Goal: Contribute content: Add original content to the website for others to see

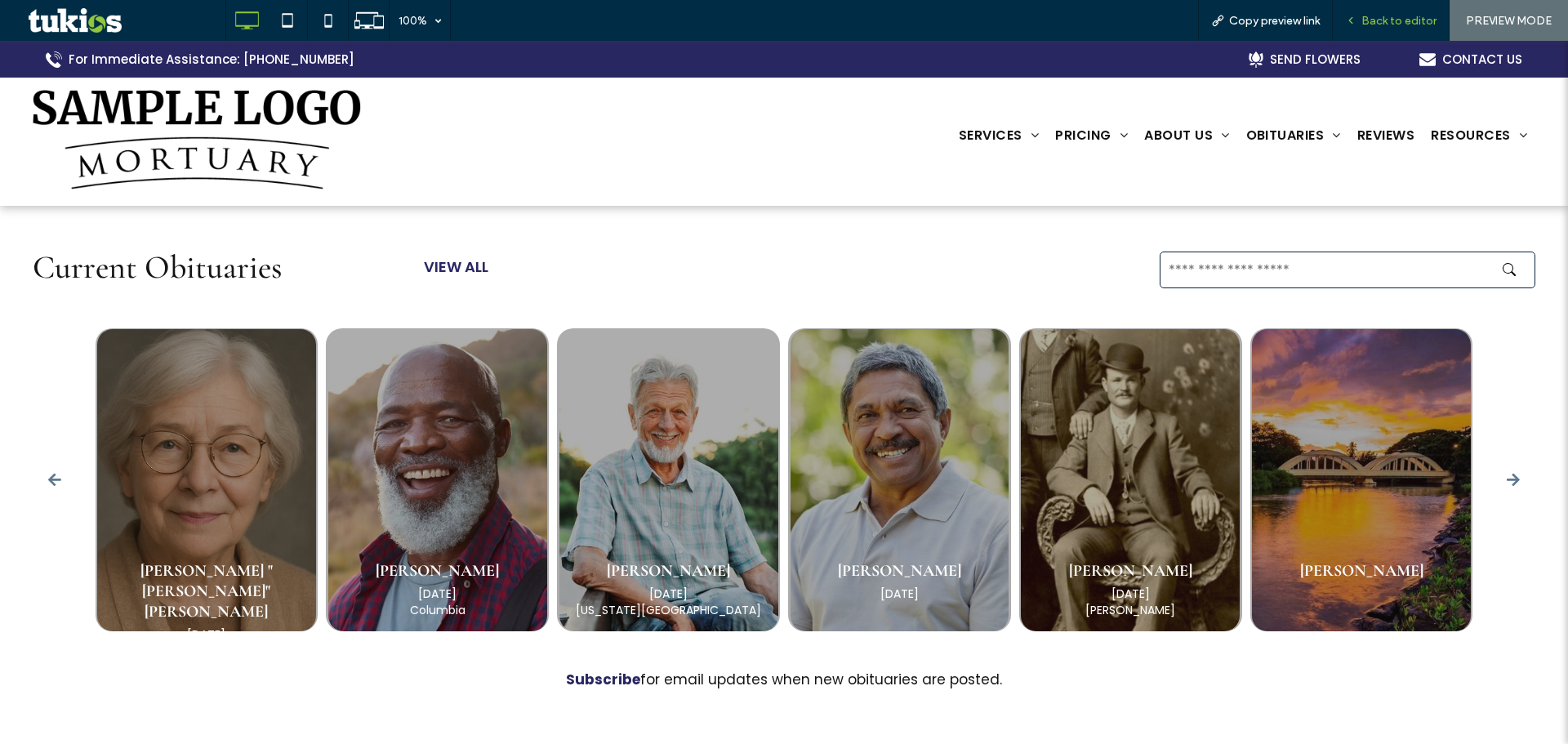
click at [1372, 18] on span "Back to editor" at bounding box center [1399, 21] width 75 height 14
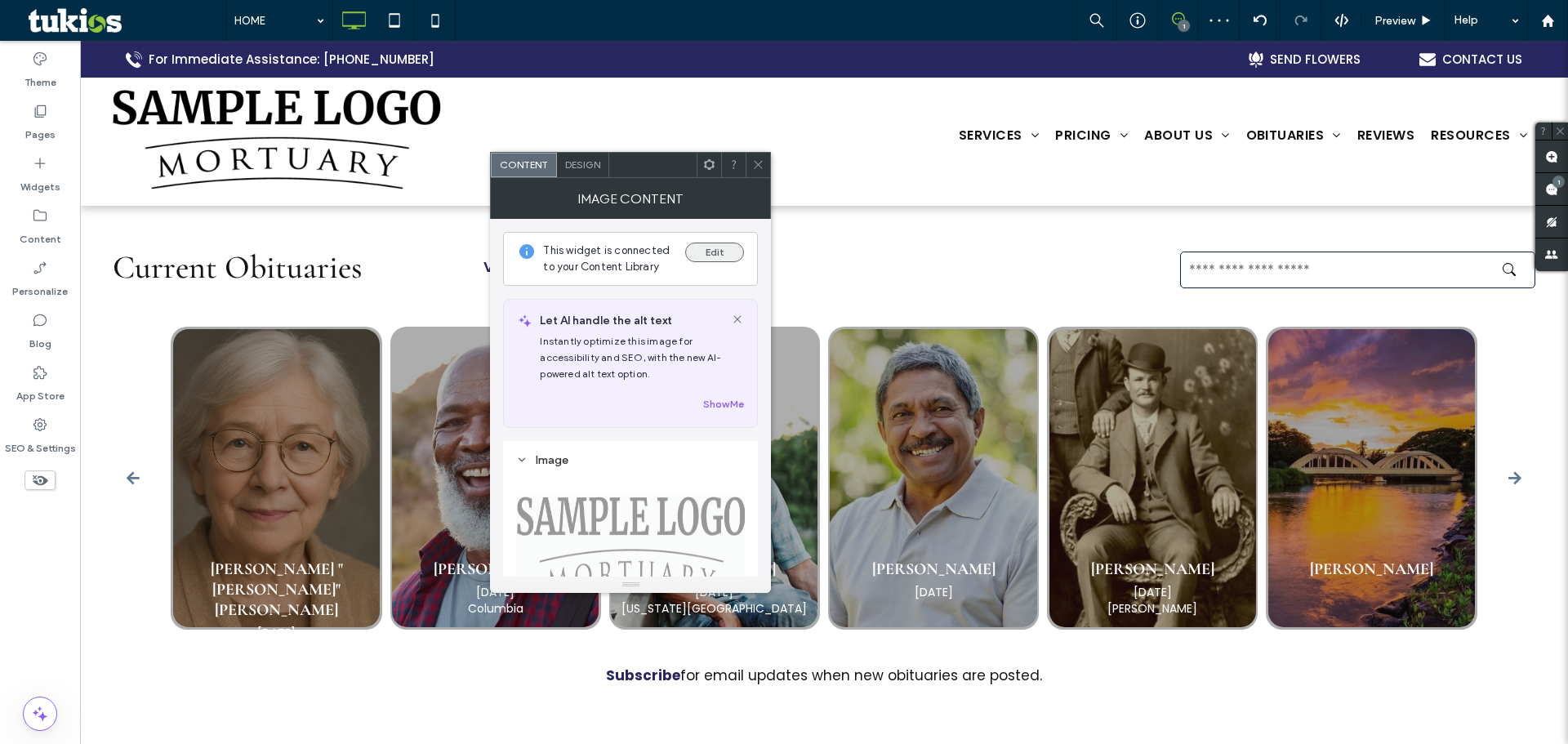
click at [703, 252] on button "Edit" at bounding box center [714, 252] width 59 height 19
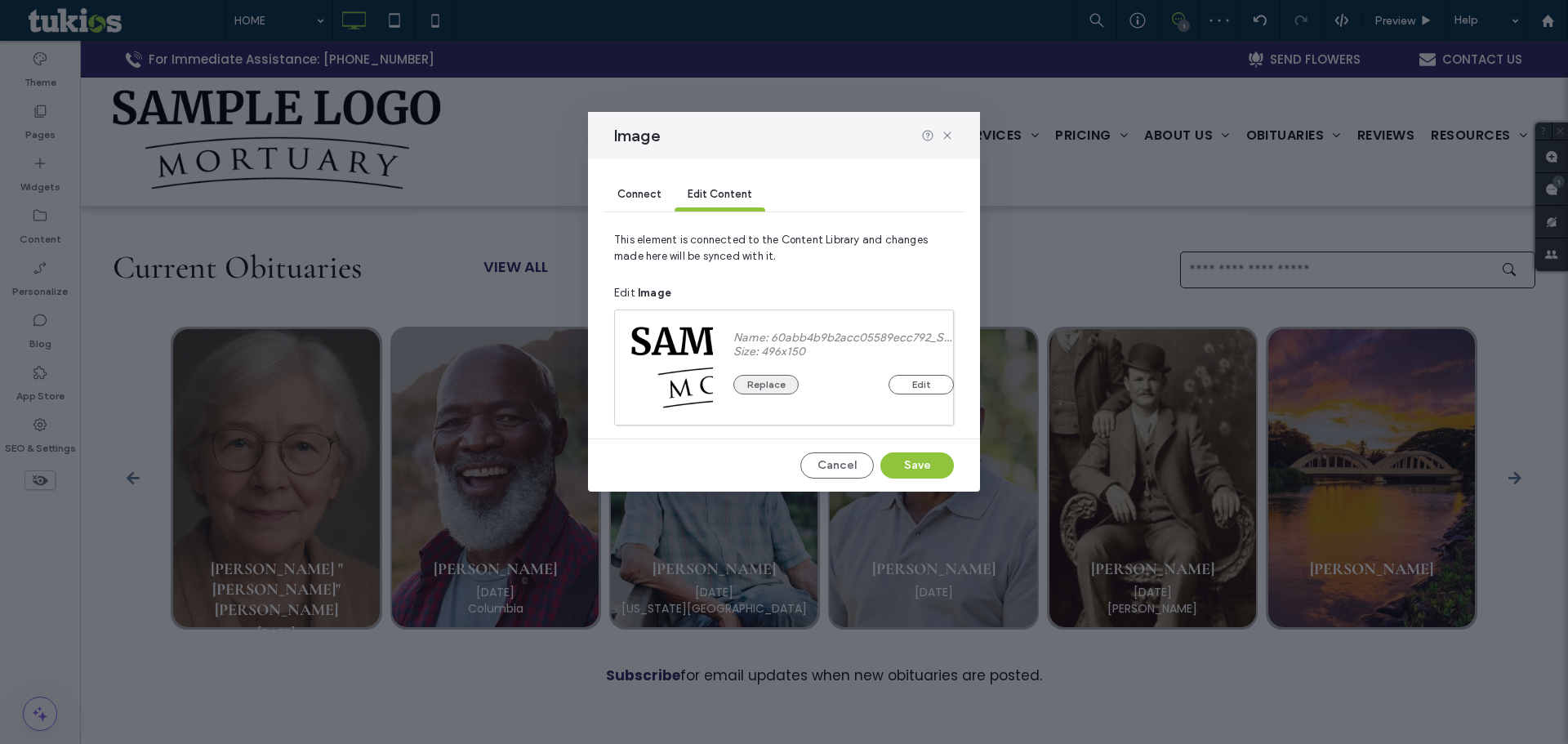
click at [782, 380] on button "Replace" at bounding box center [766, 384] width 65 height 19
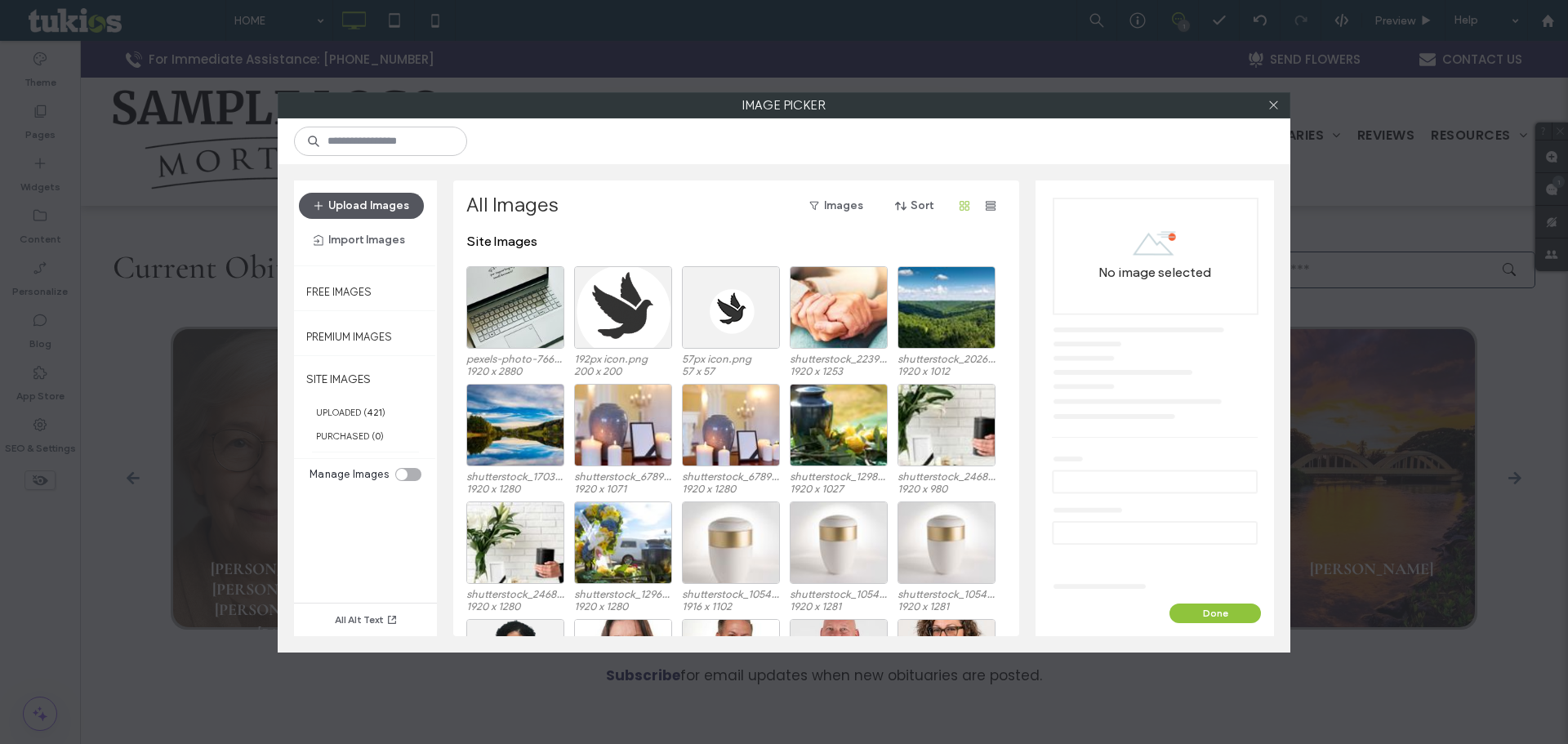
click at [392, 218] on button "Upload Images" at bounding box center [360, 205] width 125 height 26
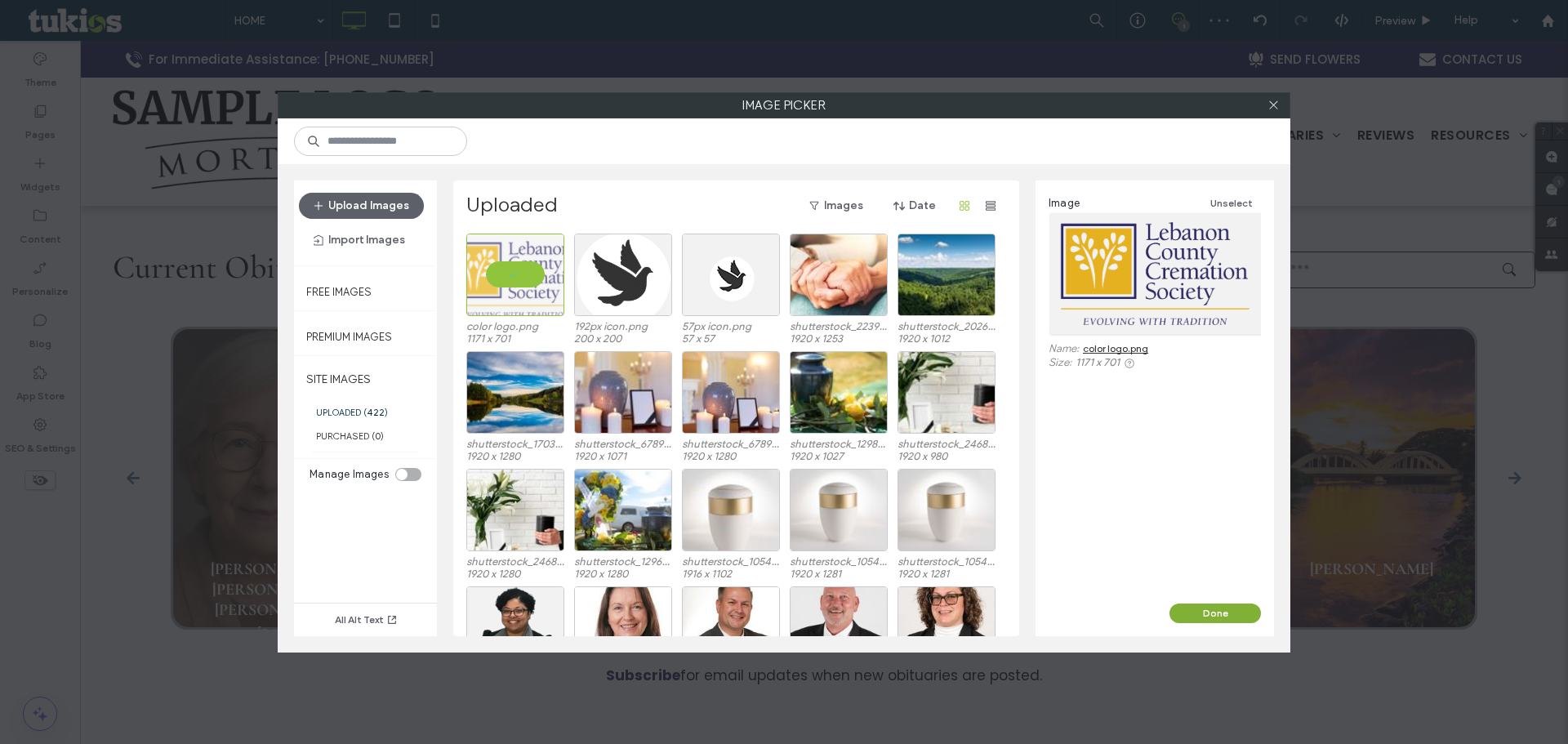
click at [1224, 612] on button "Done" at bounding box center [1215, 613] width 91 height 19
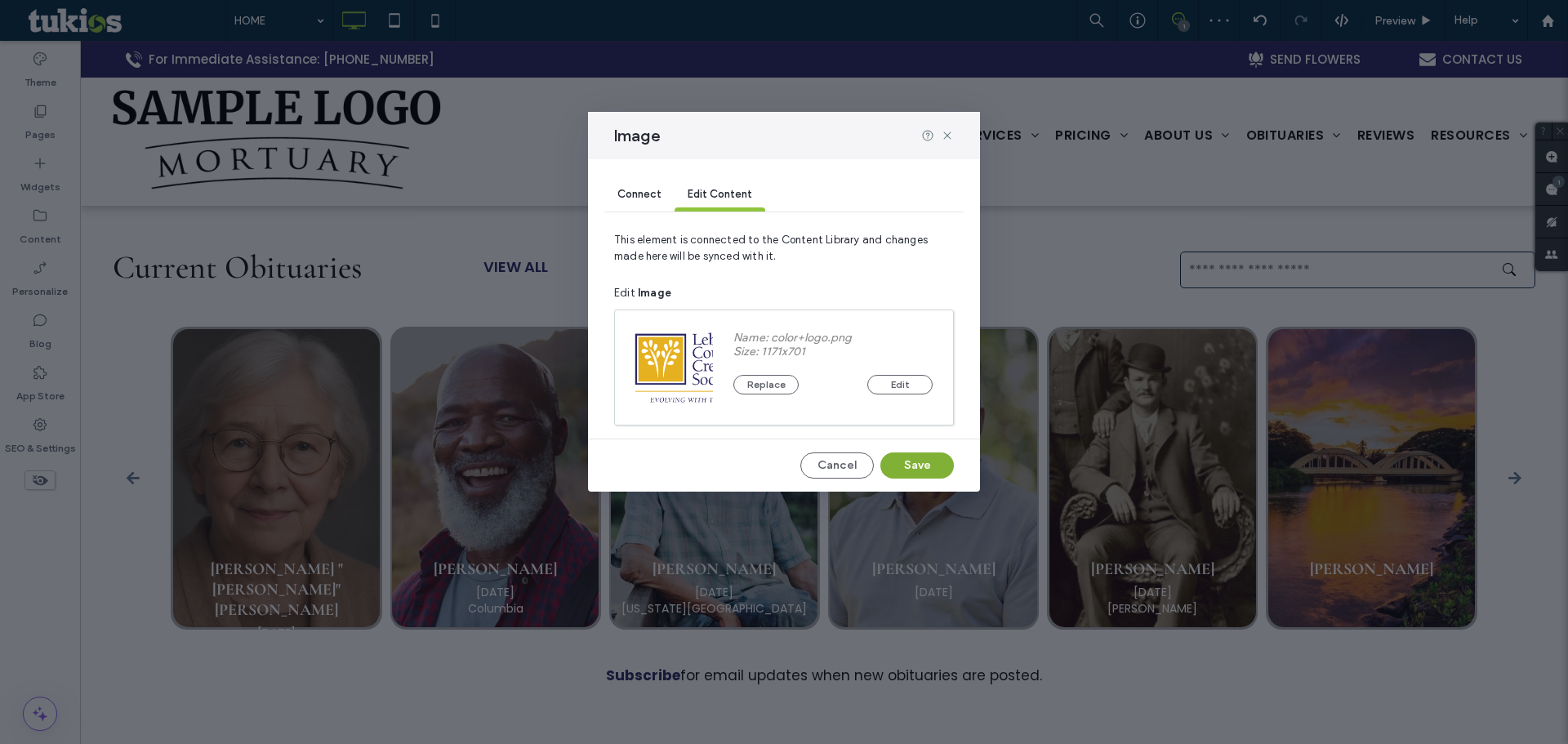
click at [927, 470] on button "Save" at bounding box center [917, 465] width 74 height 26
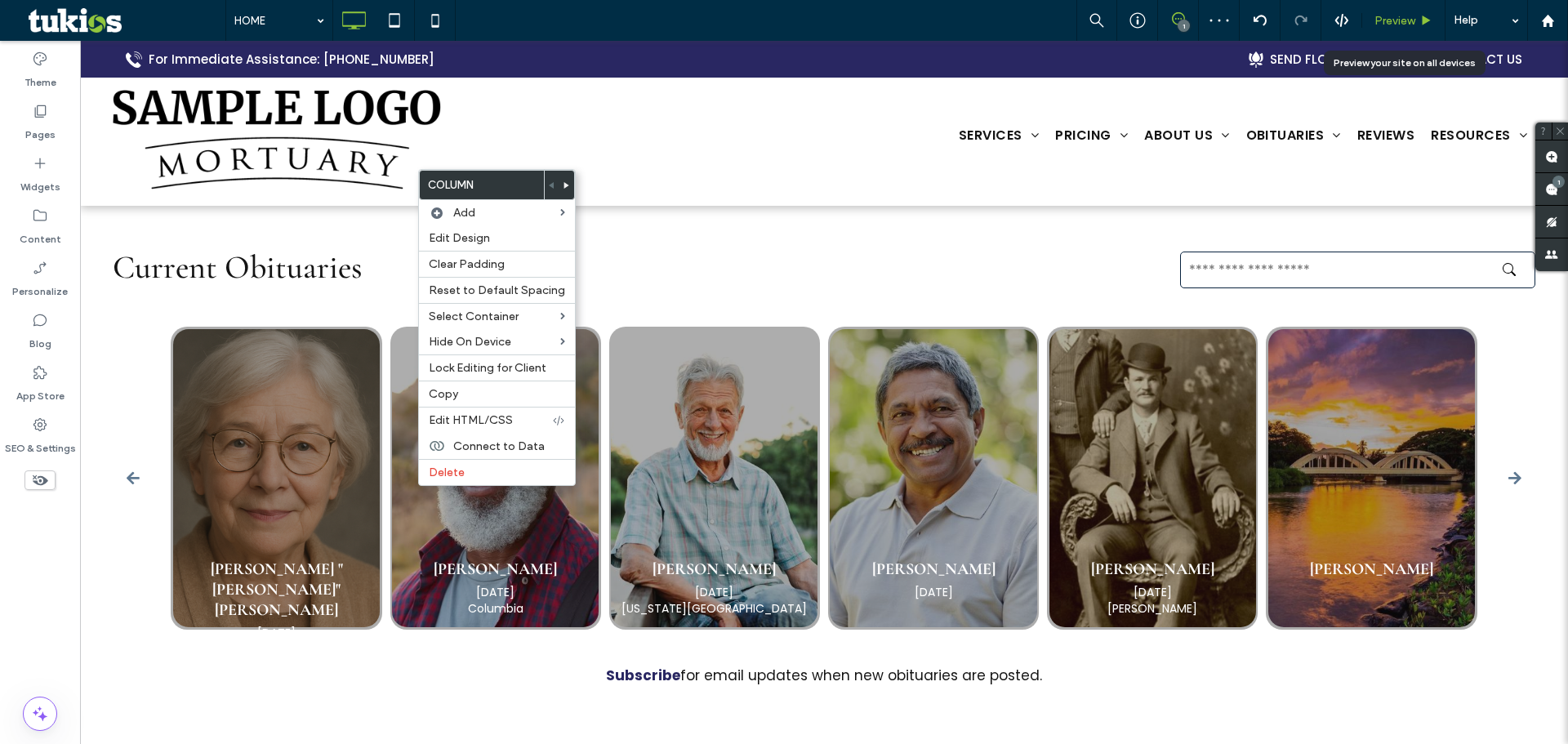
click at [1400, 28] on div "Preview" at bounding box center [1404, 20] width 84 height 41
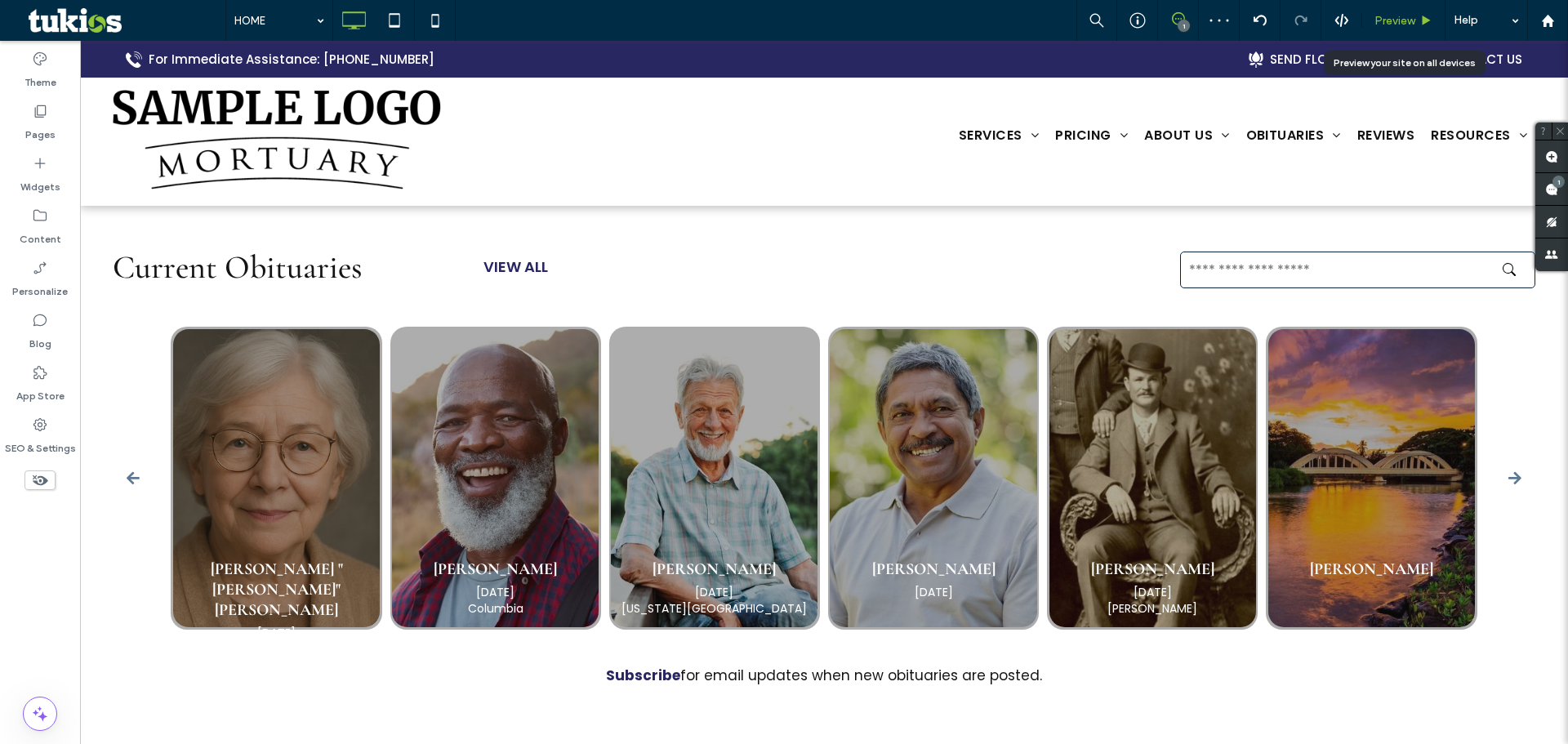
click at [1401, 15] on span "Preview" at bounding box center [1395, 21] width 41 height 14
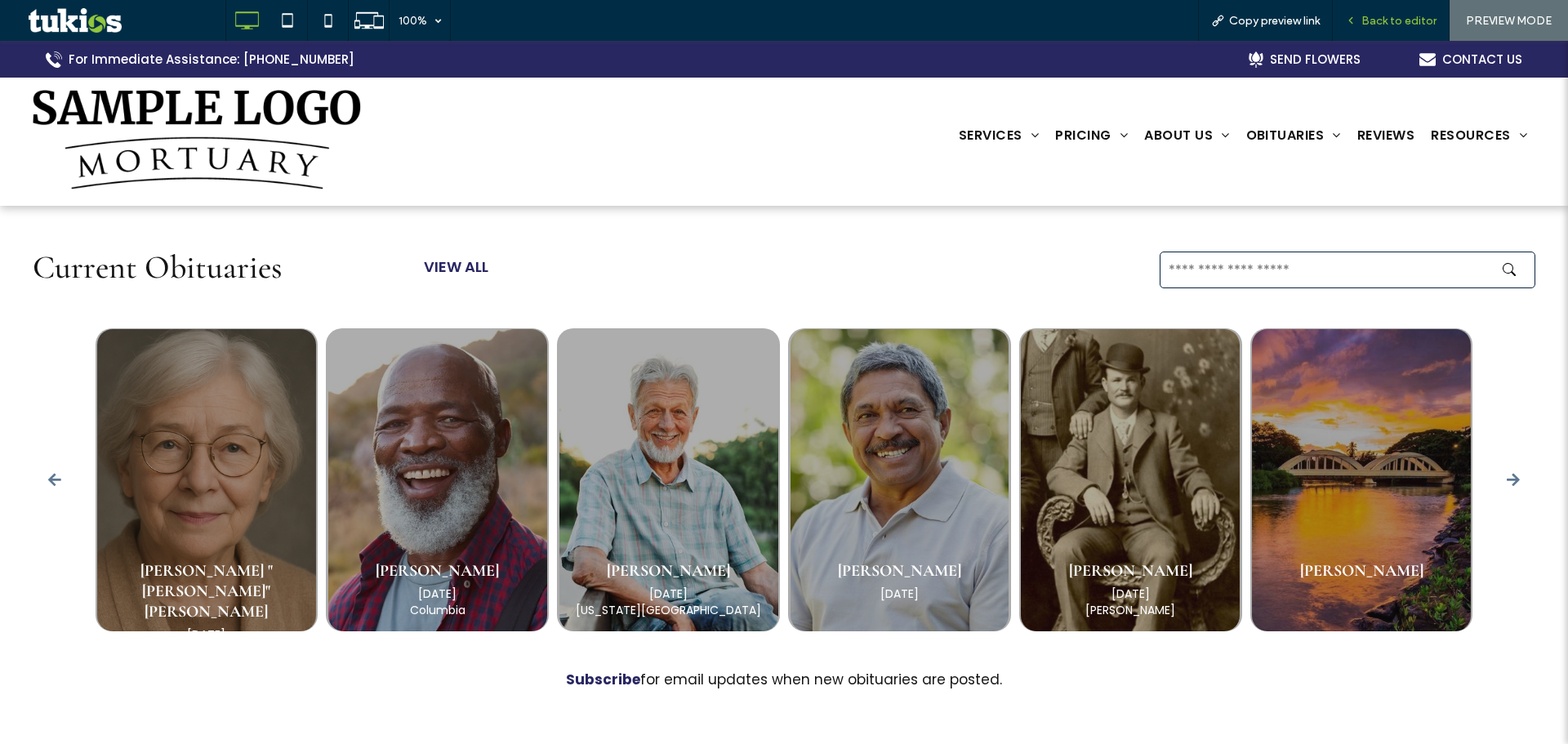
click at [1373, 23] on span "Back to editor" at bounding box center [1399, 21] width 75 height 14
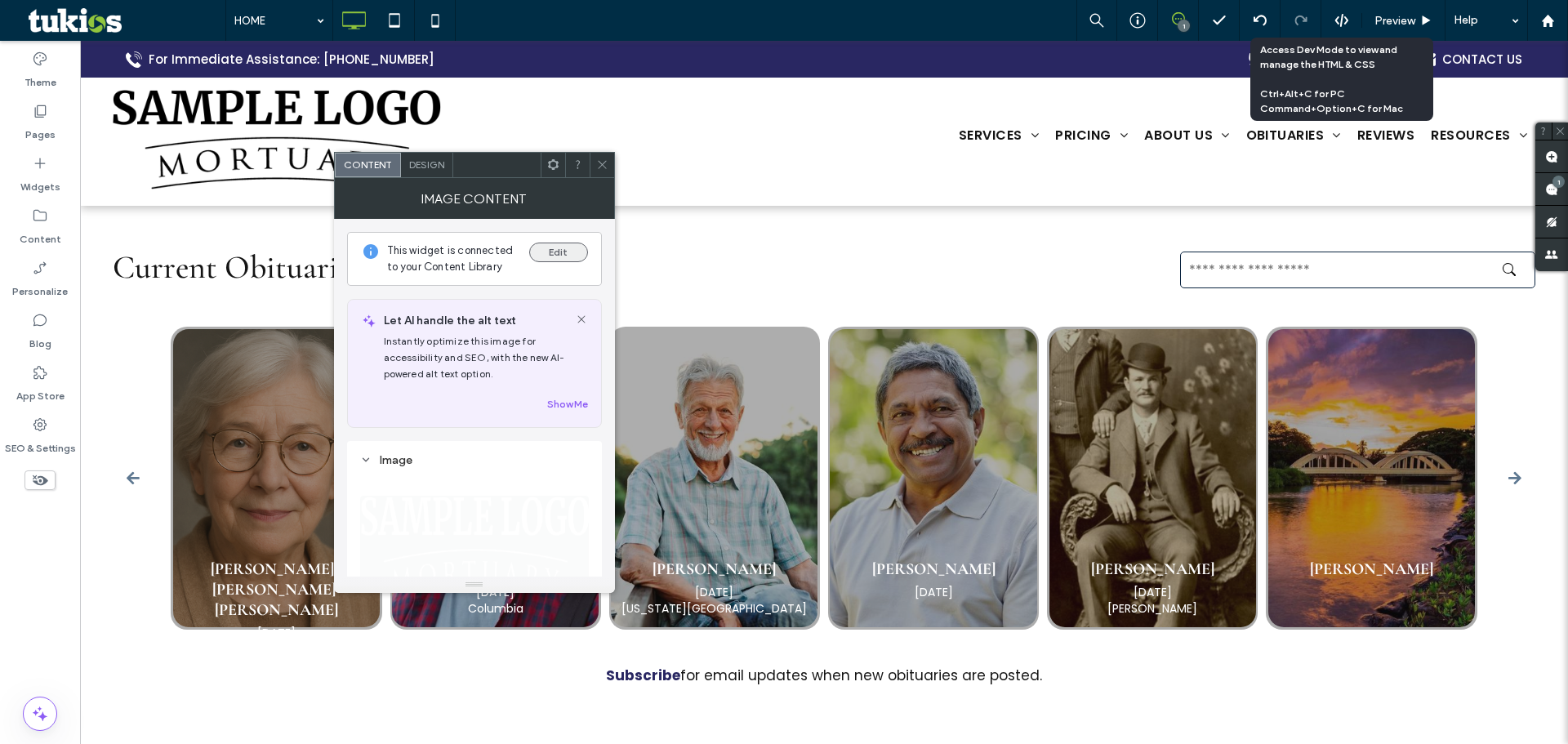
click at [551, 252] on button "Edit" at bounding box center [559, 252] width 59 height 19
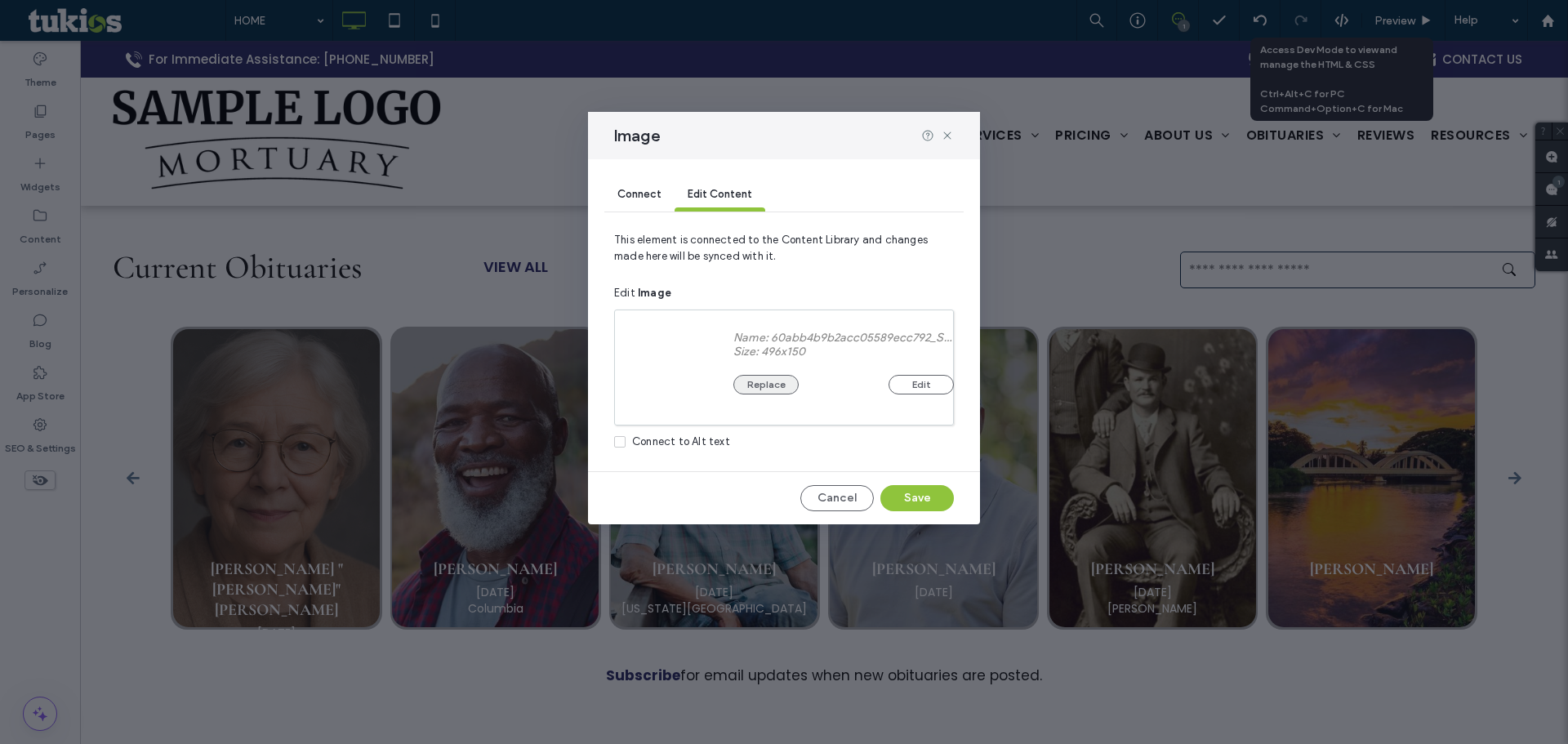
click at [775, 380] on button "Replace" at bounding box center [766, 384] width 65 height 19
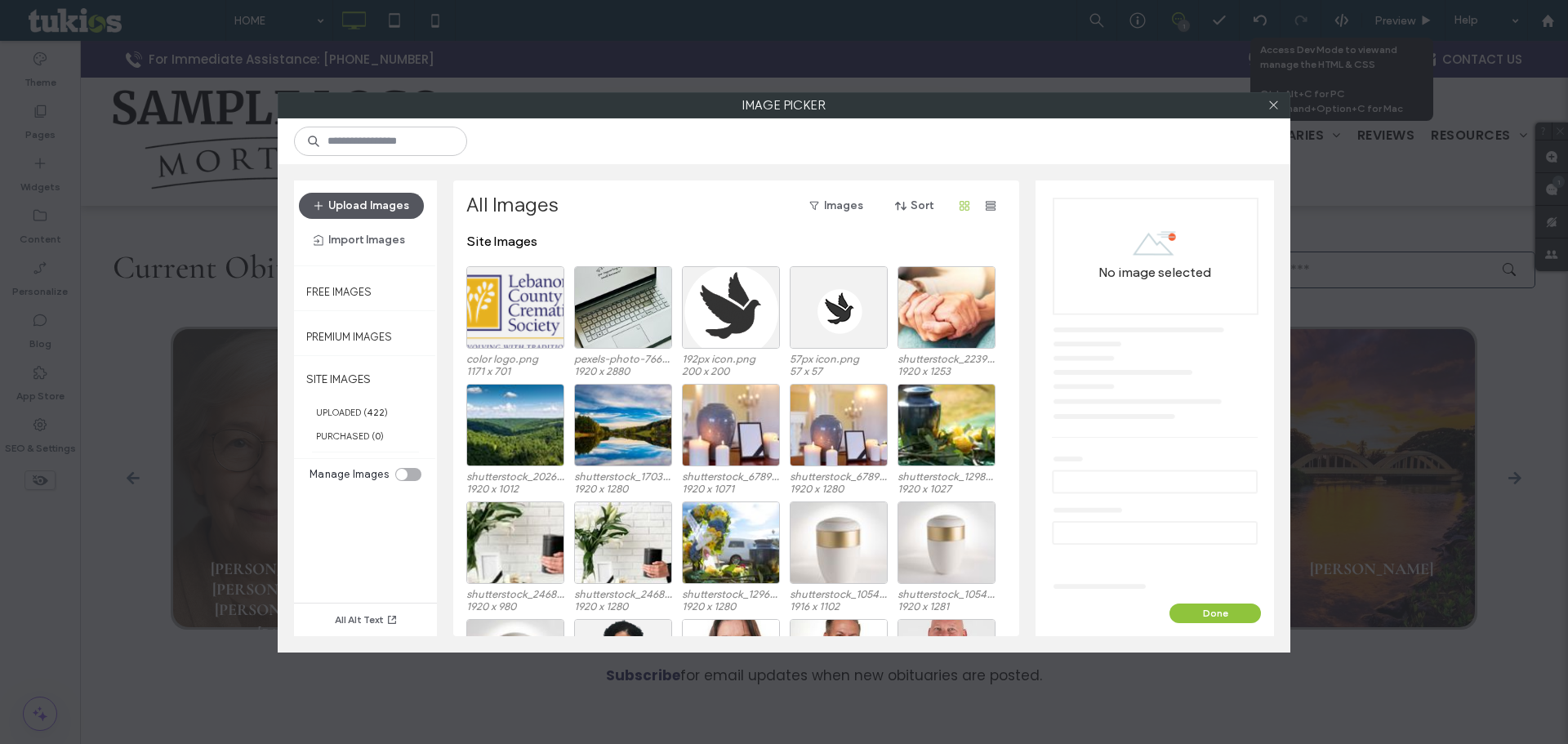
click at [381, 207] on button "Upload Images" at bounding box center [360, 205] width 125 height 26
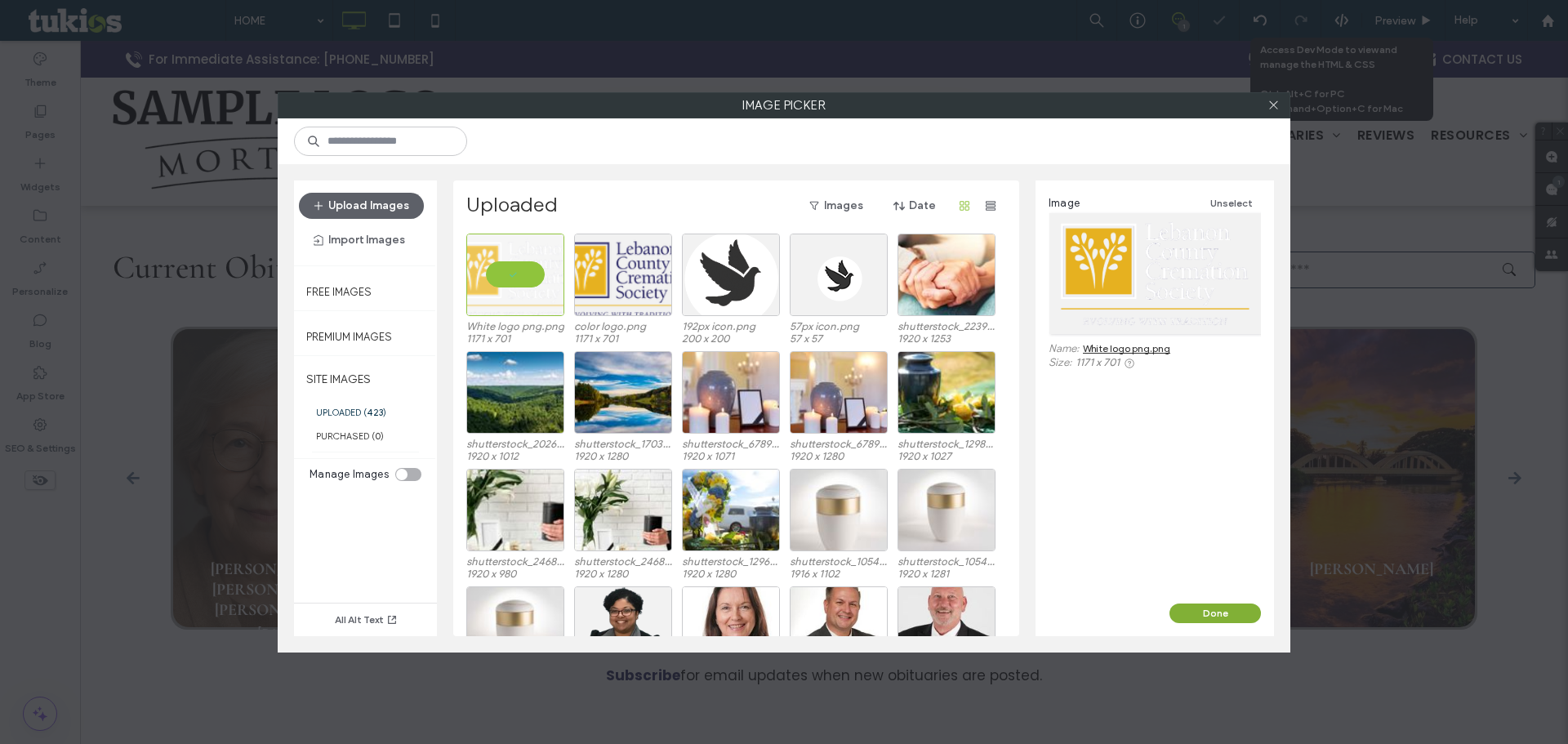
click at [1208, 610] on button "Done" at bounding box center [1215, 613] width 91 height 19
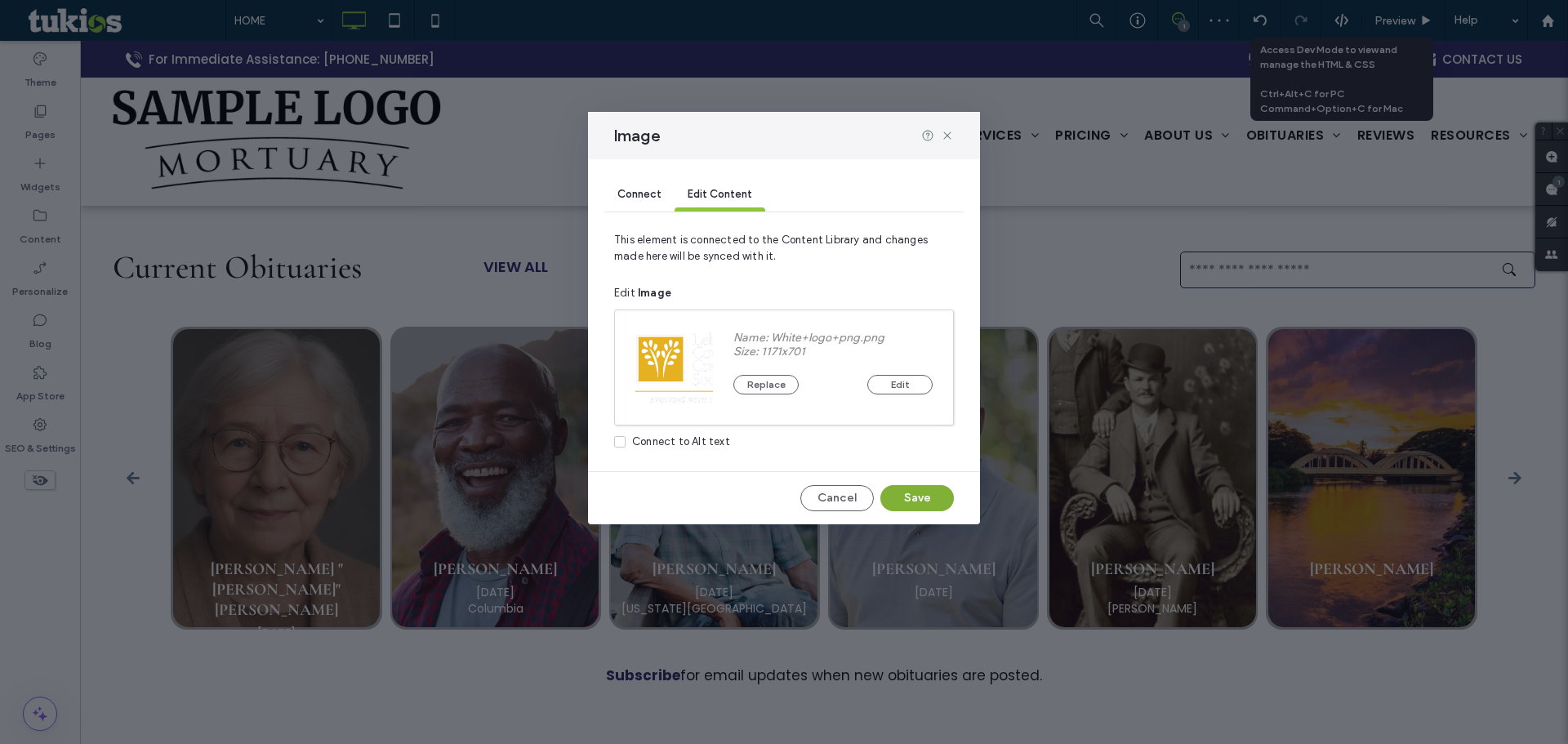
click at [924, 510] on button "Save" at bounding box center [917, 497] width 74 height 26
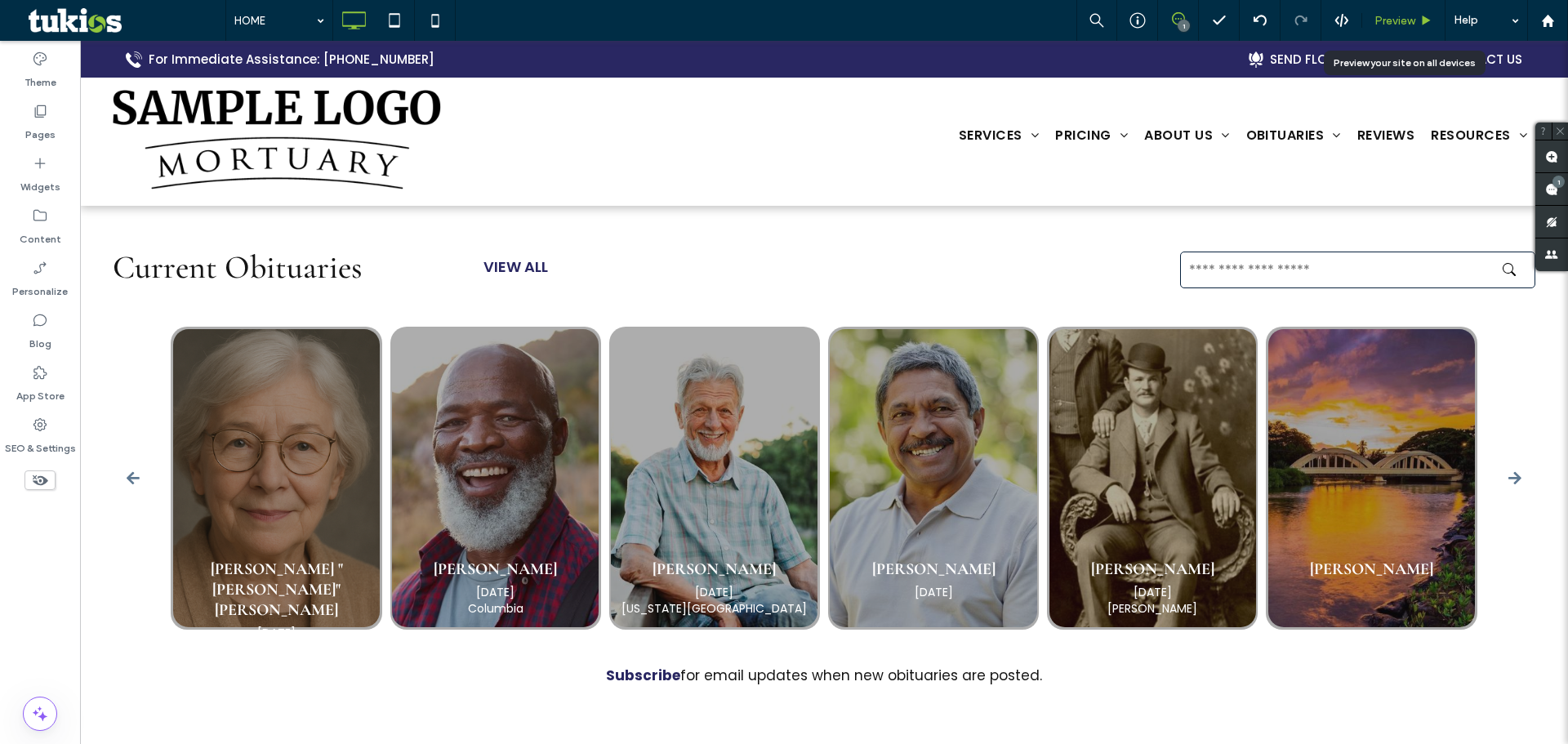
click at [1402, 9] on div "Preview" at bounding box center [1404, 20] width 84 height 41
click at [1402, 11] on div "Preview" at bounding box center [1404, 20] width 84 height 41
click at [1399, 17] on span "Preview" at bounding box center [1395, 21] width 41 height 14
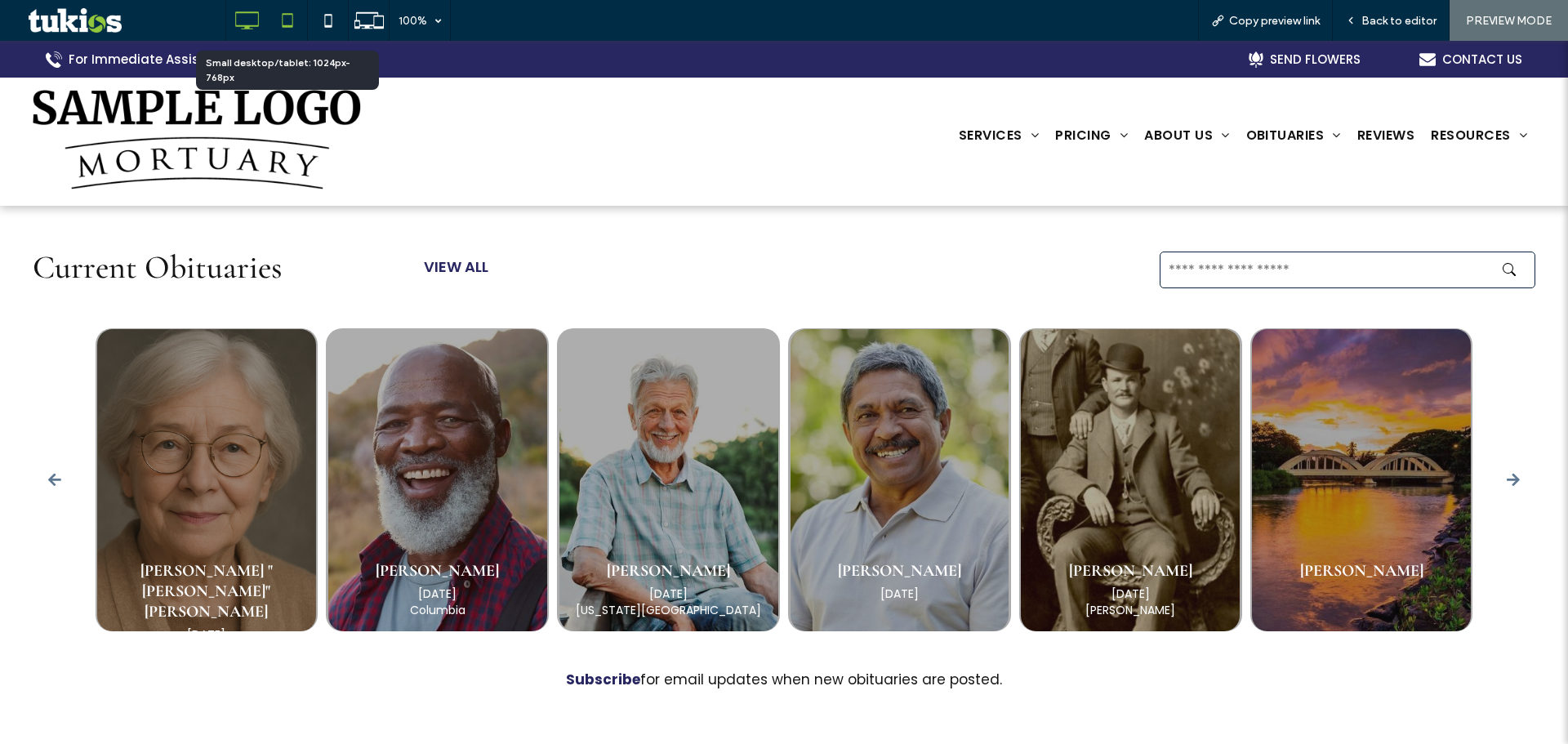
click at [289, 15] on use at bounding box center [287, 20] width 11 height 14
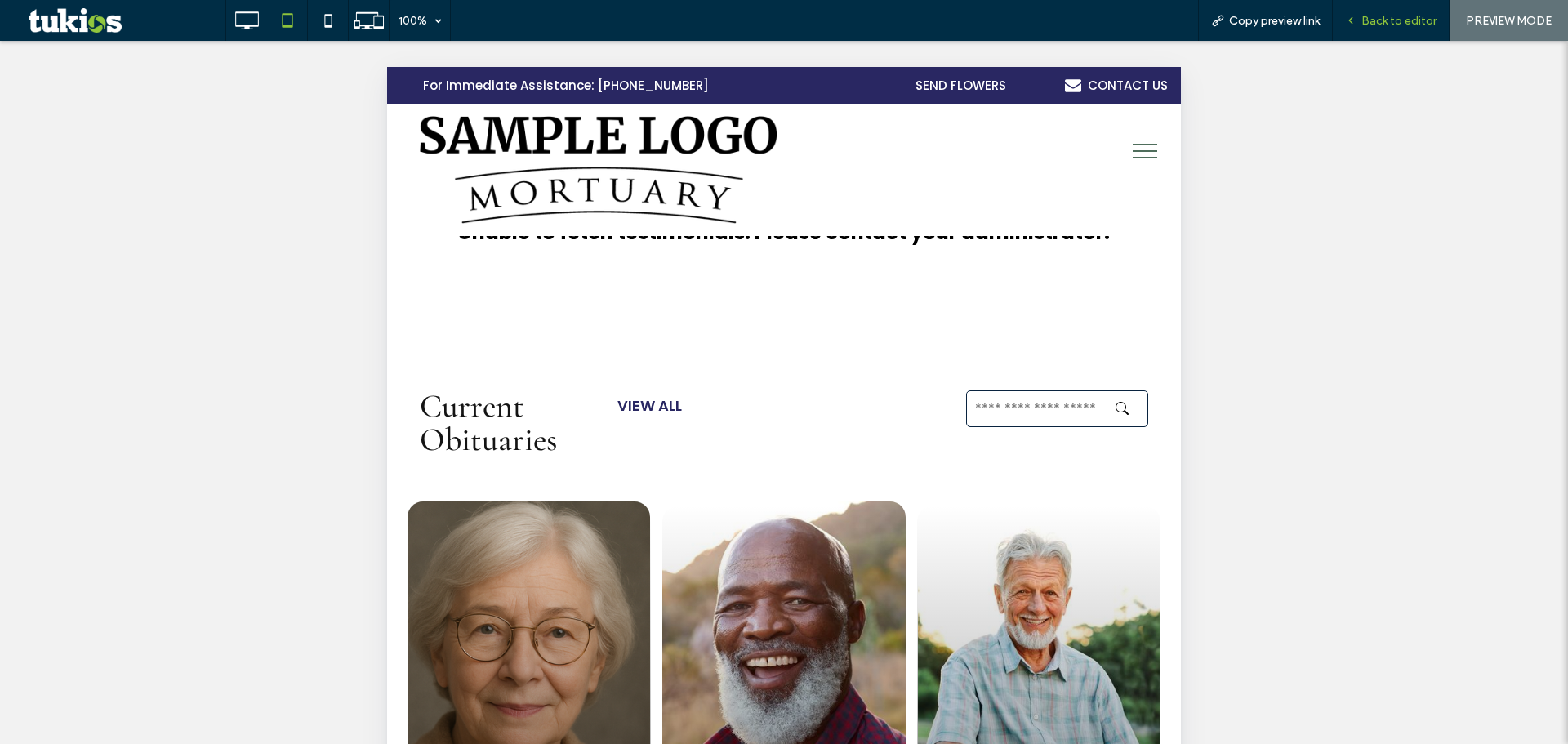
click at [1366, 22] on span "Back to editor" at bounding box center [1399, 21] width 75 height 14
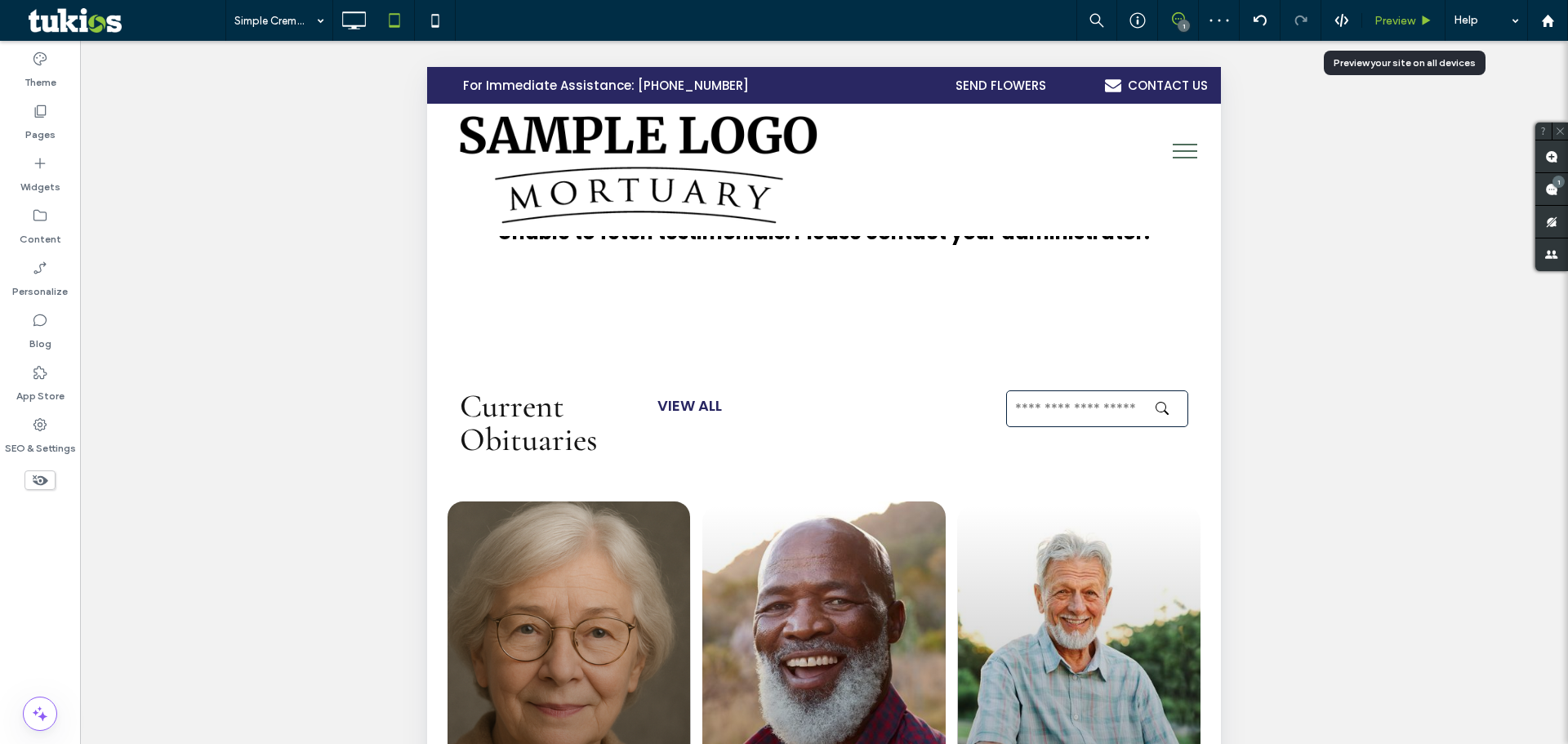
click at [1406, 26] on span "Preview" at bounding box center [1395, 21] width 41 height 14
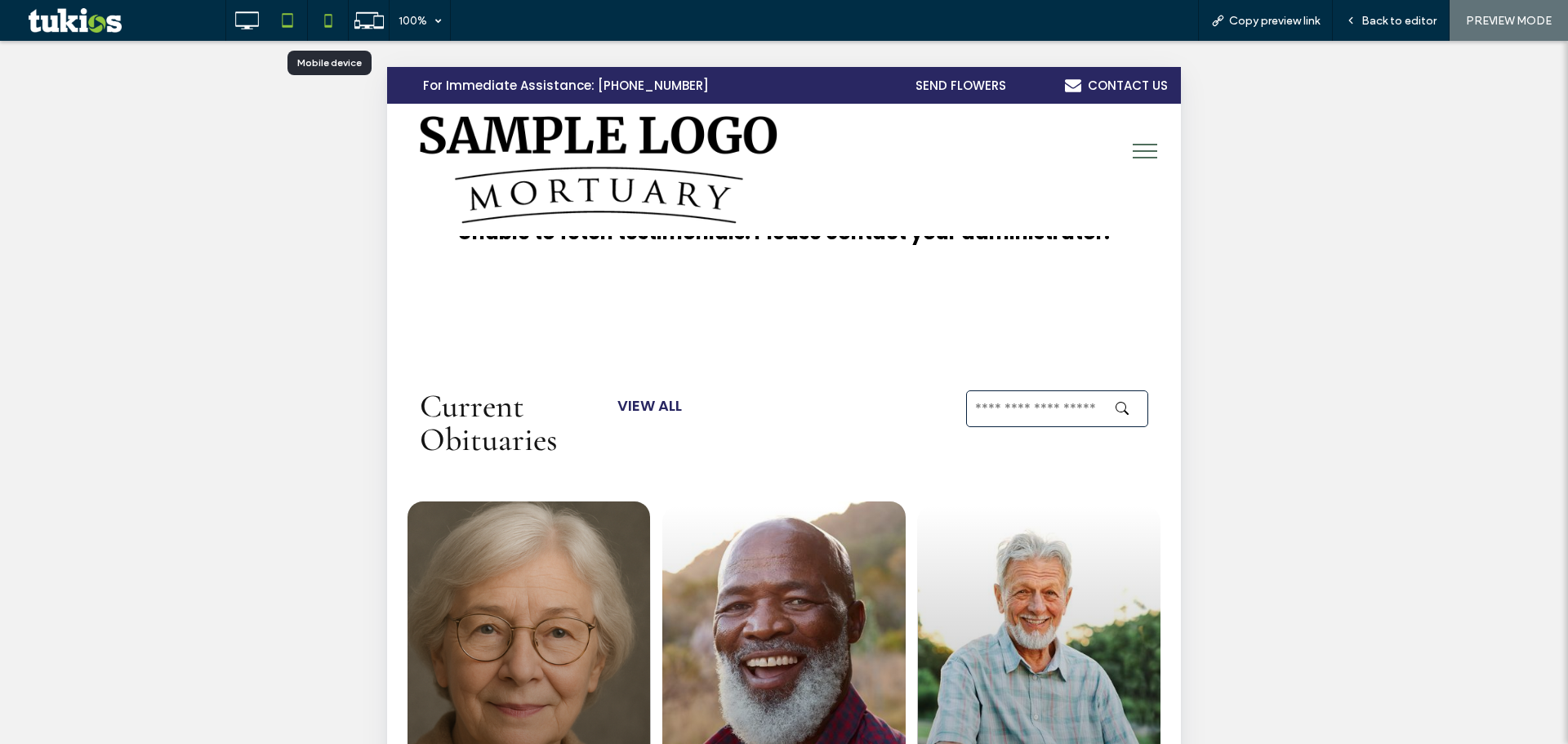
click at [331, 20] on icon at bounding box center [328, 20] width 33 height 33
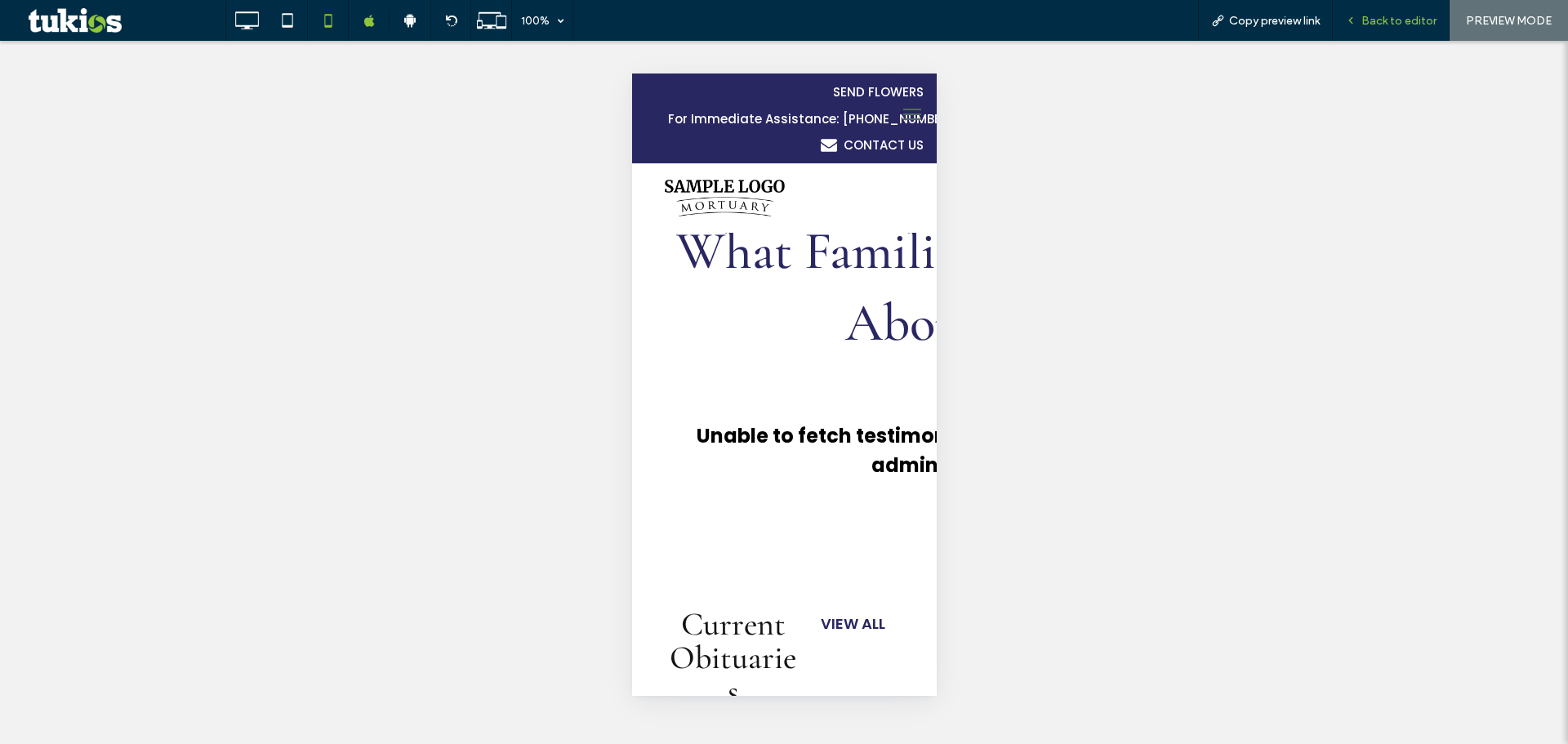
click at [1389, 22] on span "Back to editor" at bounding box center [1399, 21] width 75 height 14
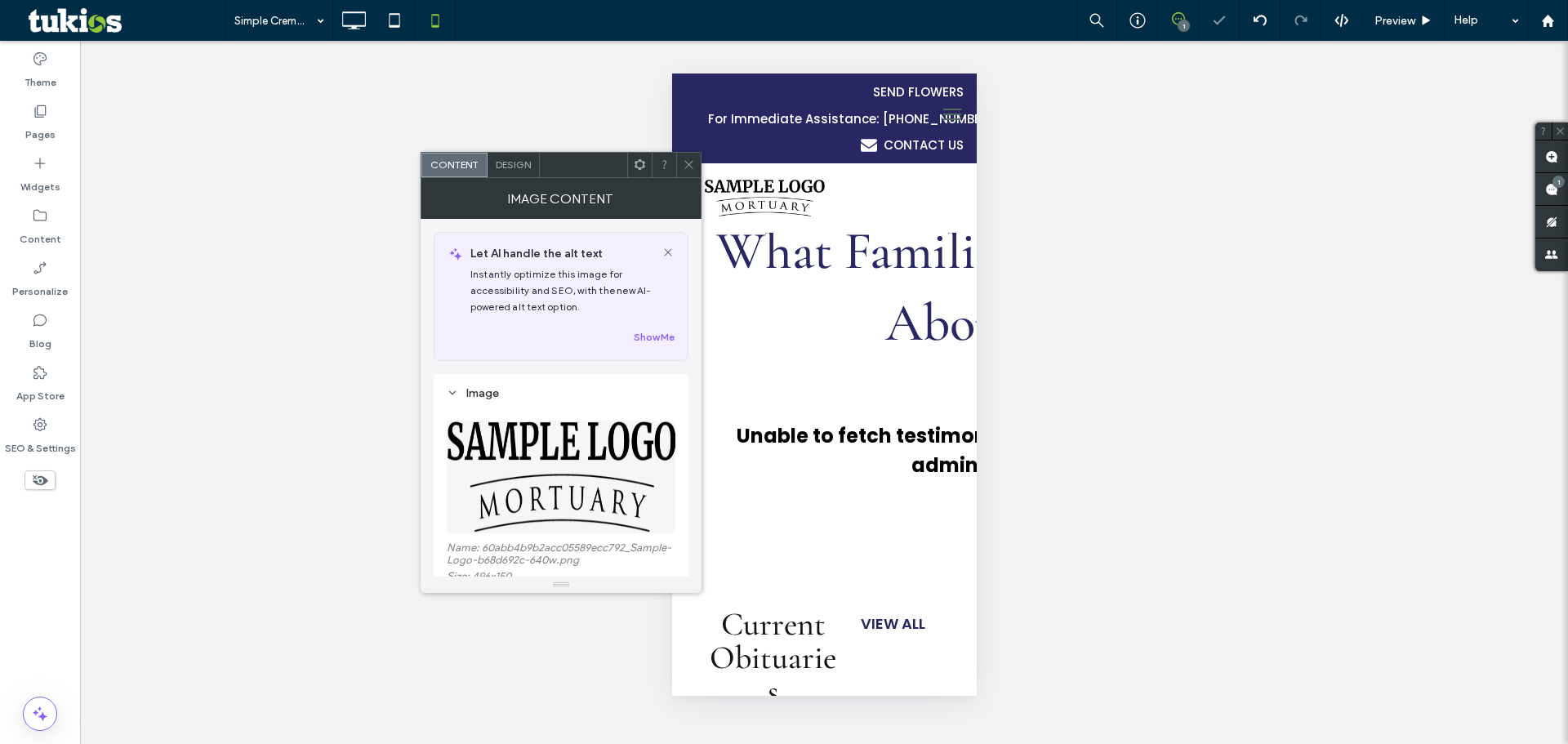
scroll to position [82, 0]
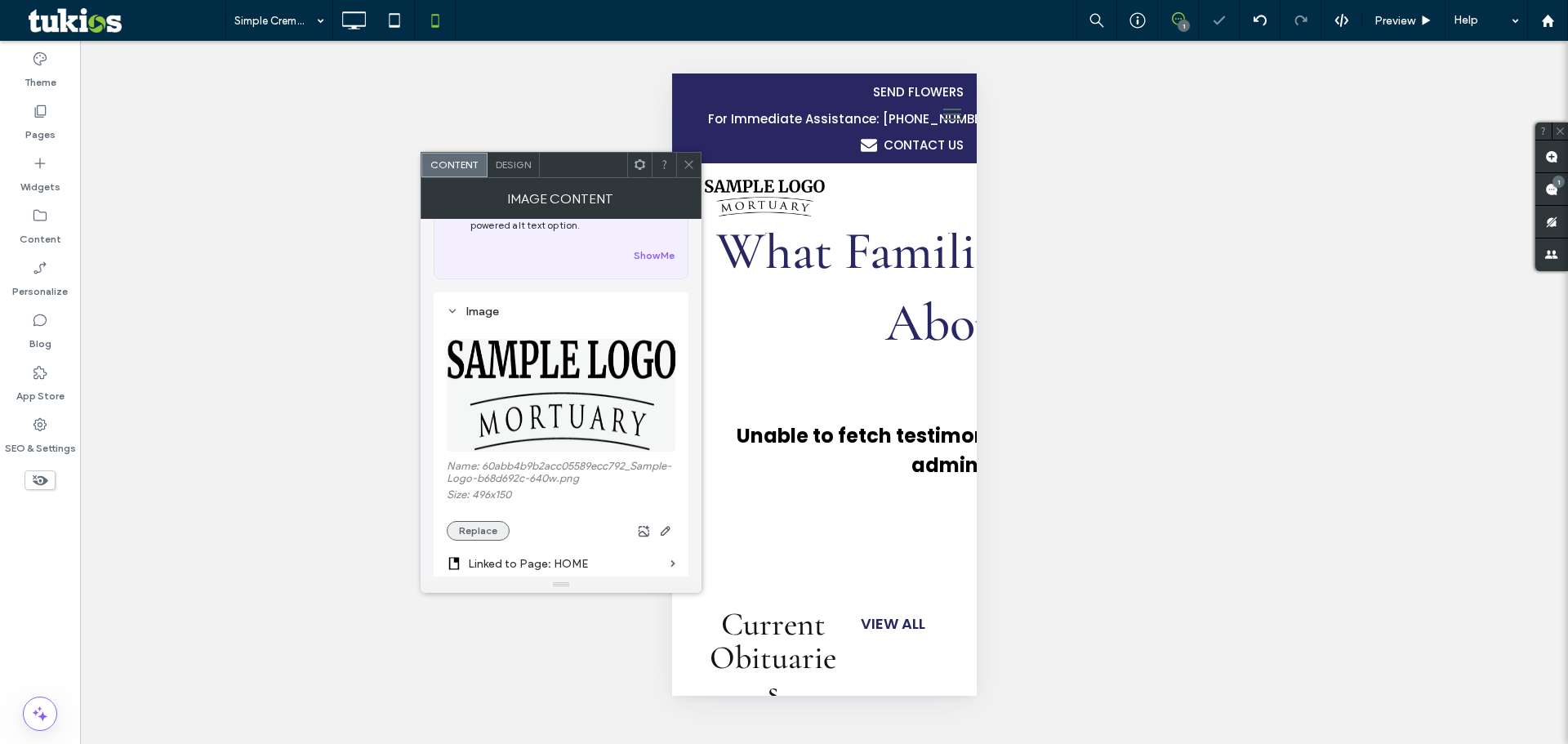
click at [477, 541] on button "Replace" at bounding box center [478, 530] width 63 height 19
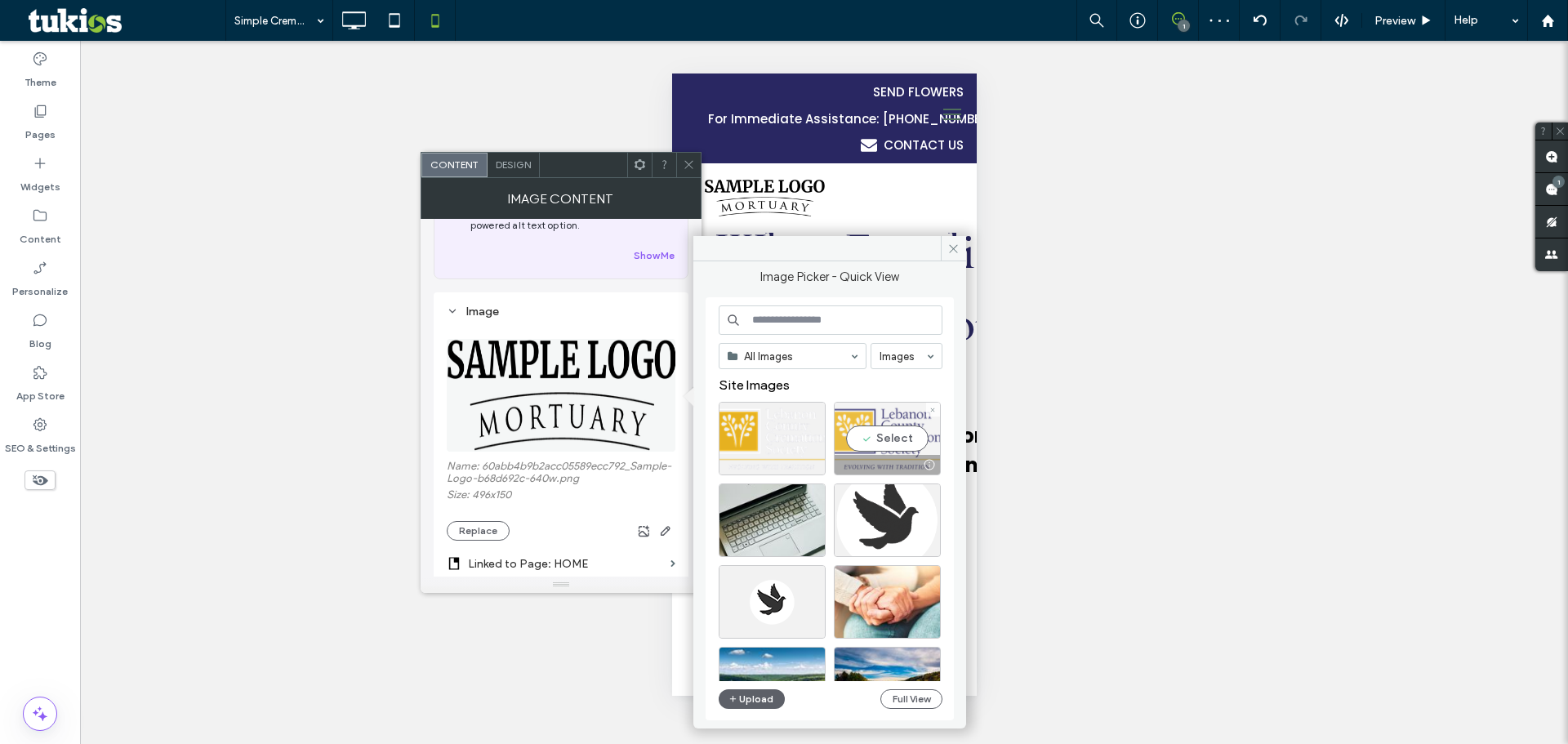
click at [847, 454] on div "Select" at bounding box center [887, 439] width 107 height 74
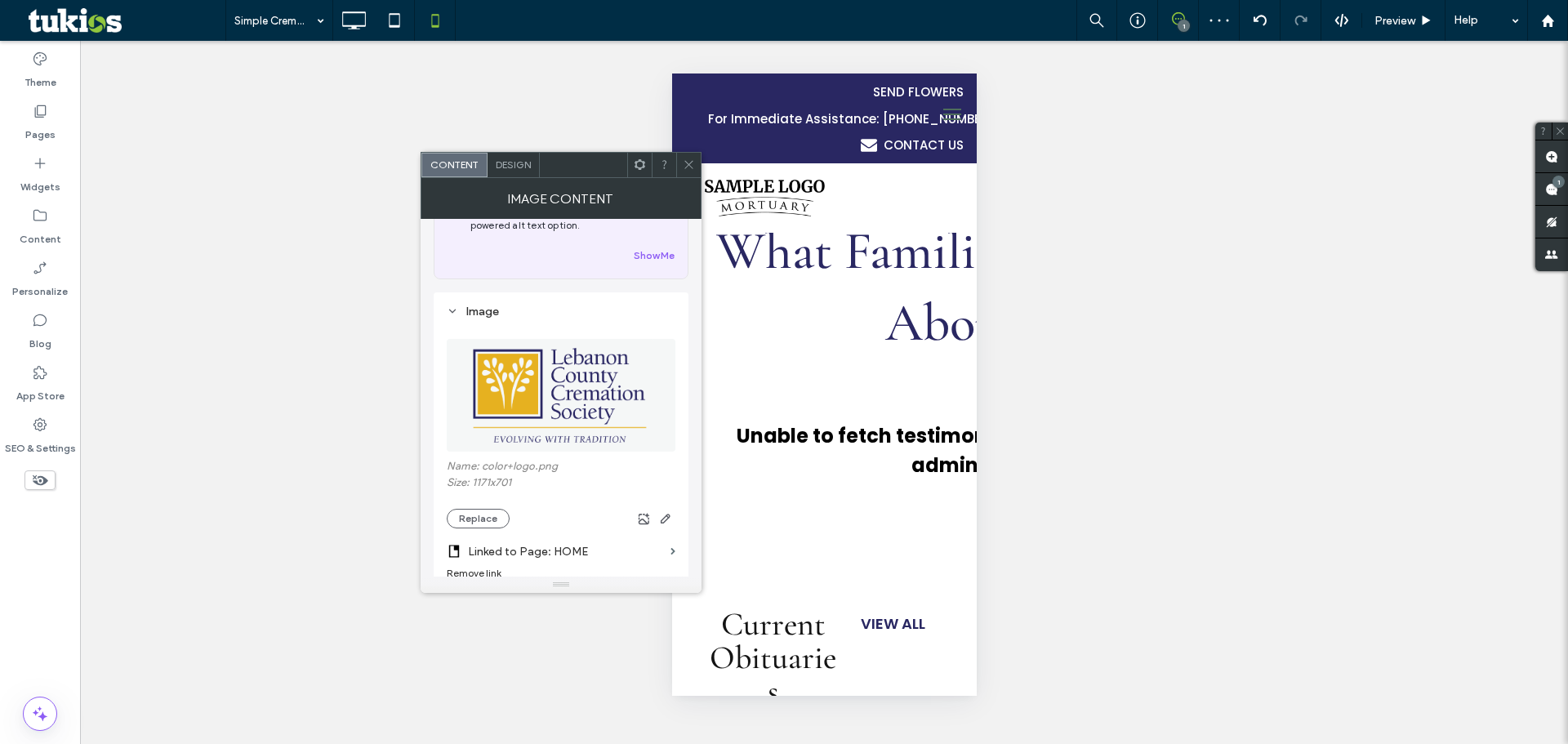
click at [685, 164] on icon at bounding box center [688, 164] width 13 height 13
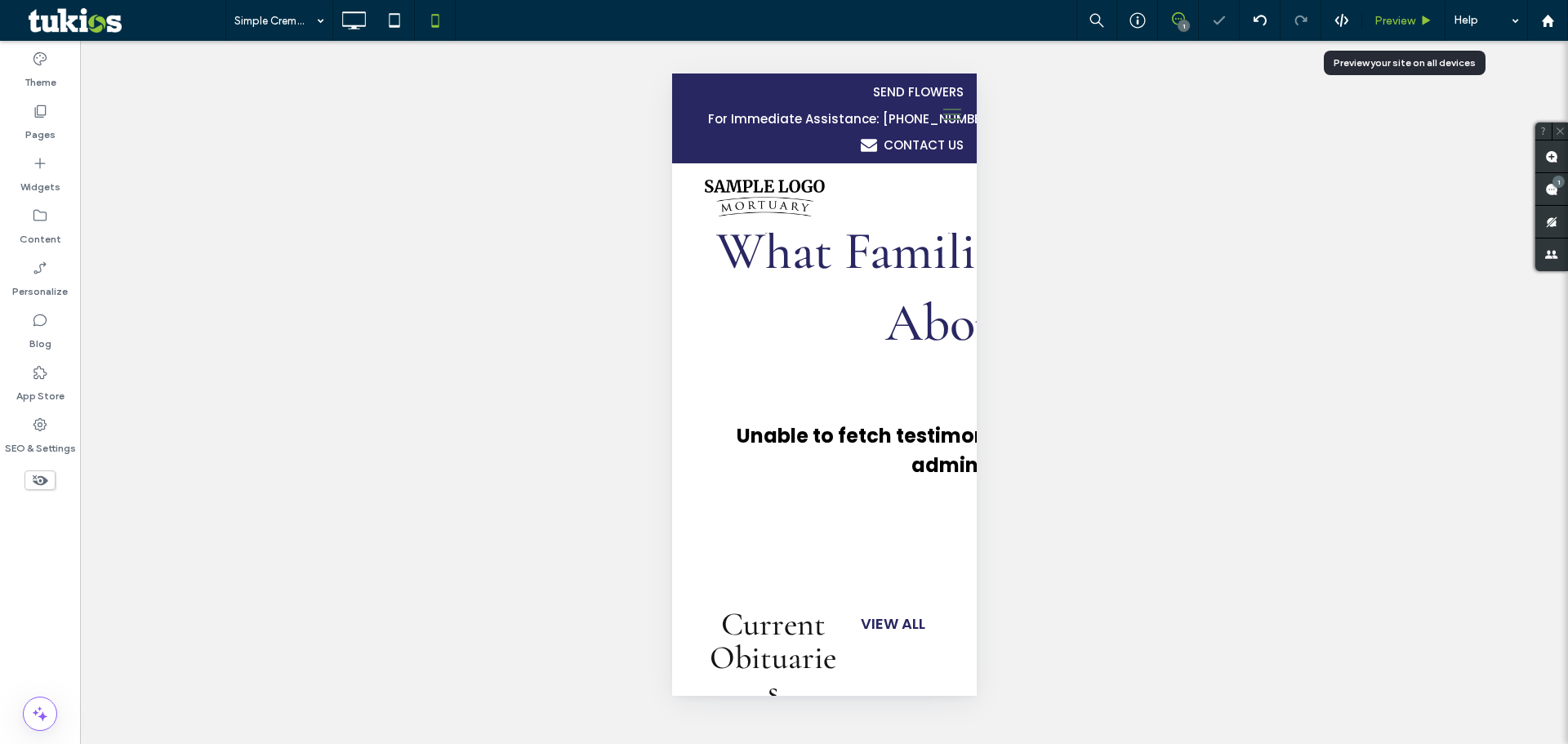
click at [1402, 23] on span "Preview" at bounding box center [1395, 21] width 41 height 14
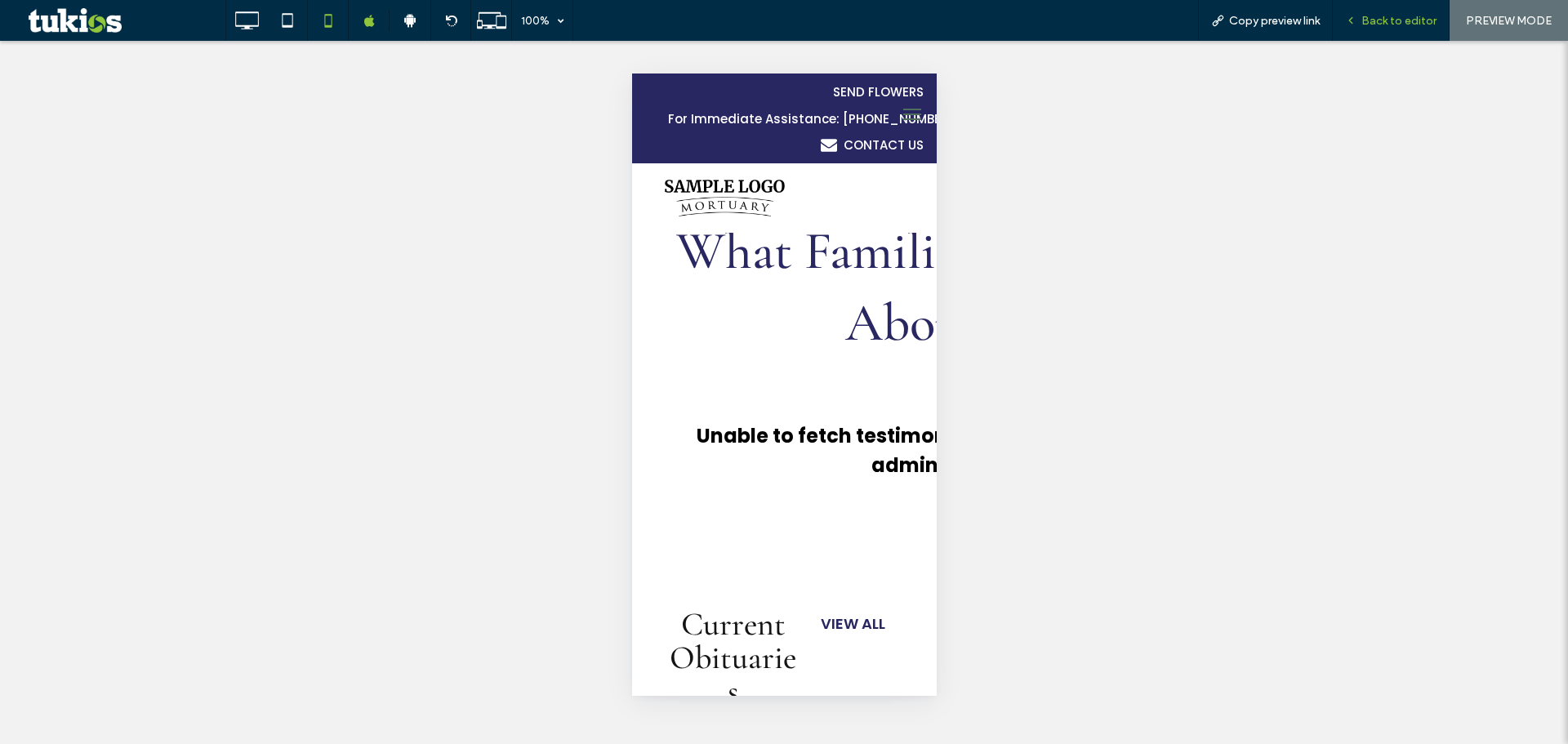
click at [1425, 33] on div "Back to editor" at bounding box center [1392, 20] width 117 height 41
click at [1422, 21] on span "Back to editor" at bounding box center [1399, 21] width 75 height 14
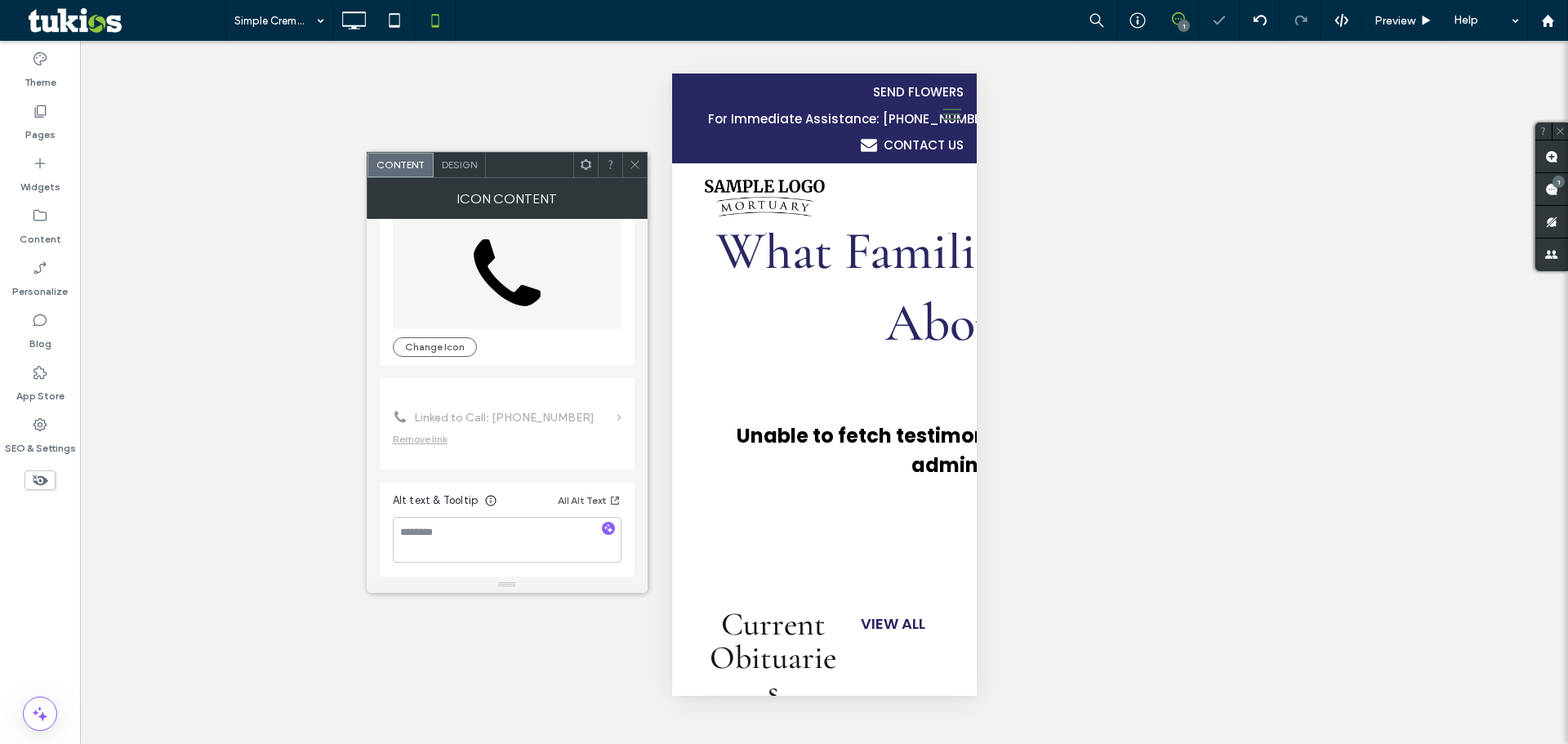
scroll to position [99, 0]
click at [554, 544] on textarea at bounding box center [507, 538] width 228 height 46
type textarea "**********"
click at [589, 502] on button "All Alt Text" at bounding box center [590, 499] width 64 height 19
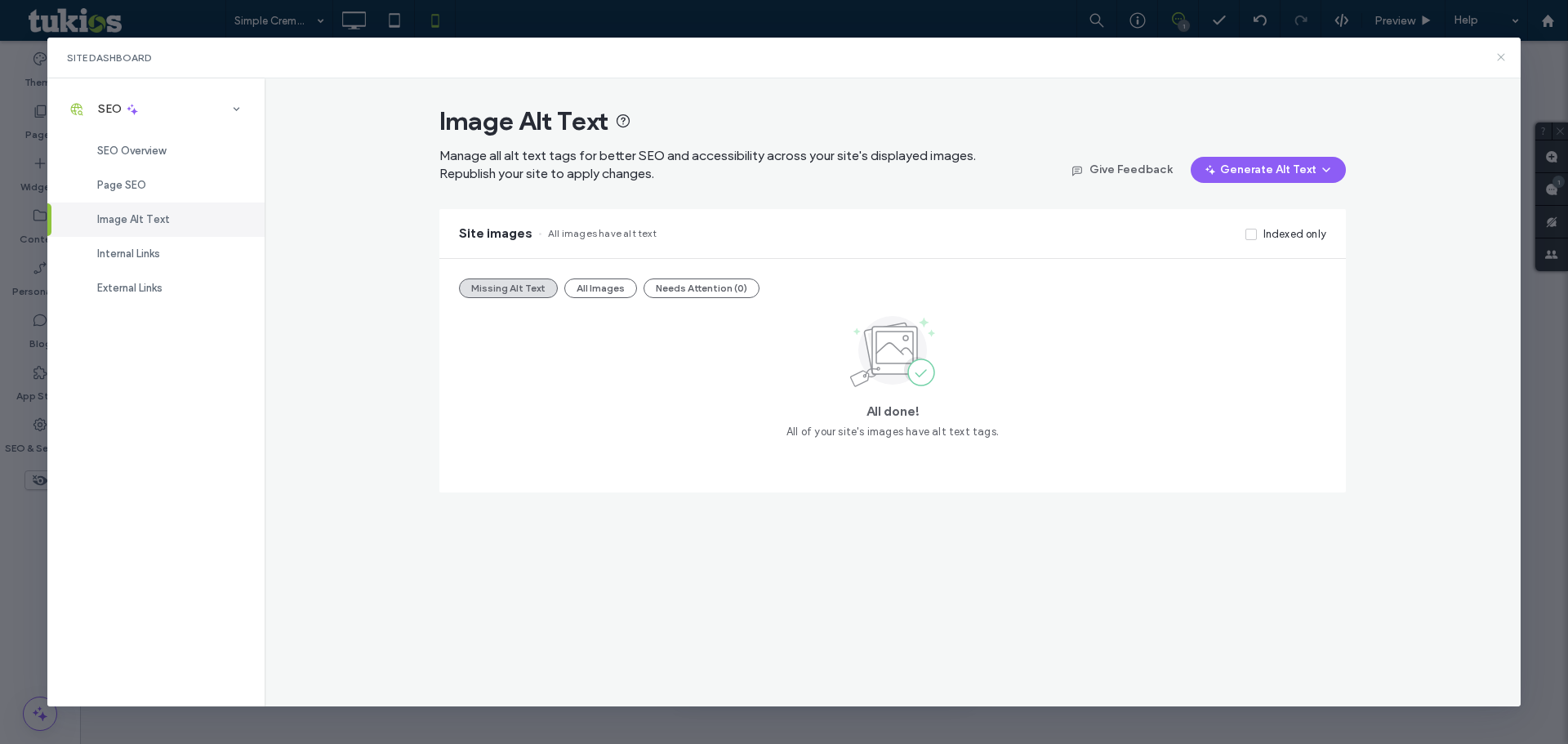
click at [1504, 53] on icon at bounding box center [1501, 58] width 13 height 13
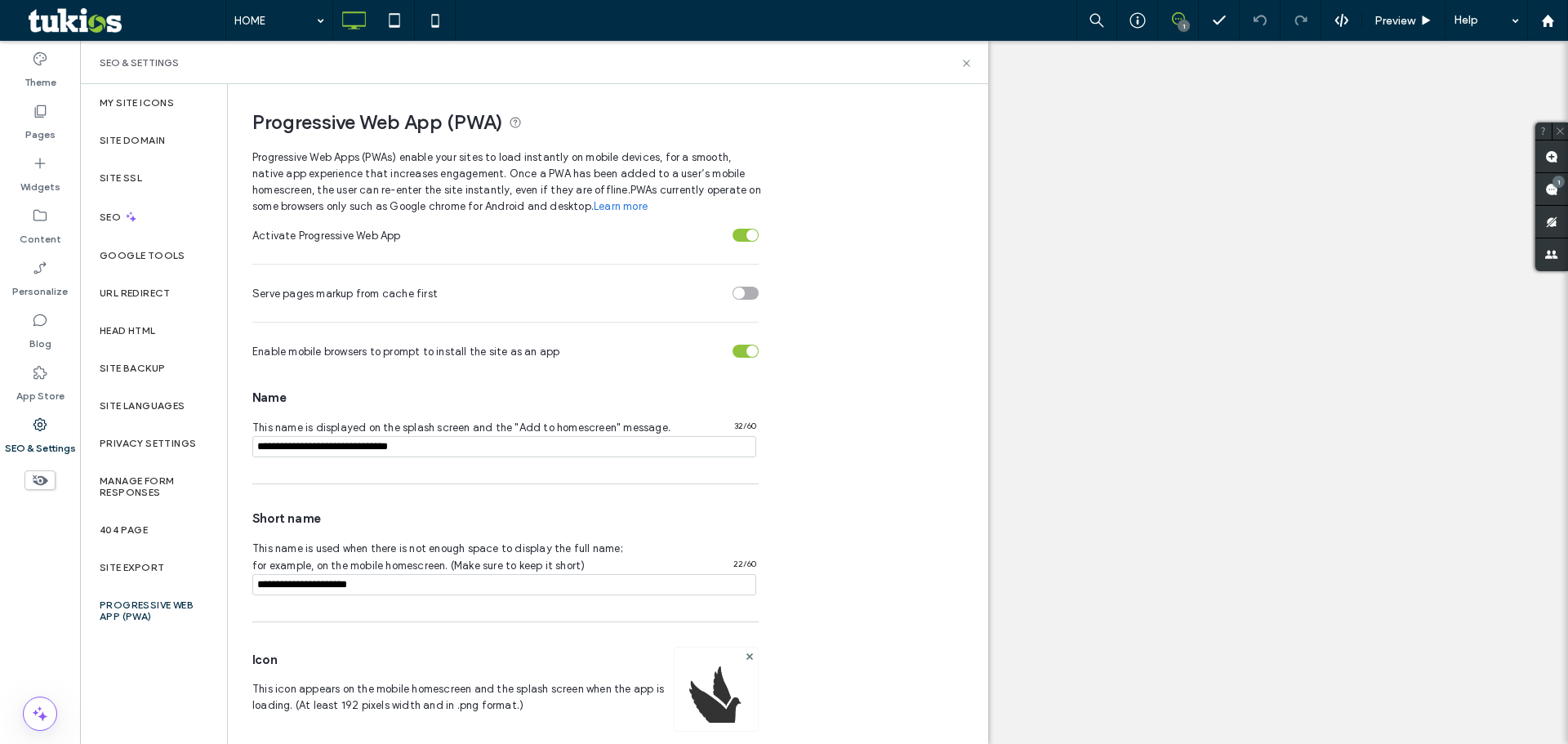
click at [742, 647] on div at bounding box center [717, 690] width 85 height 85
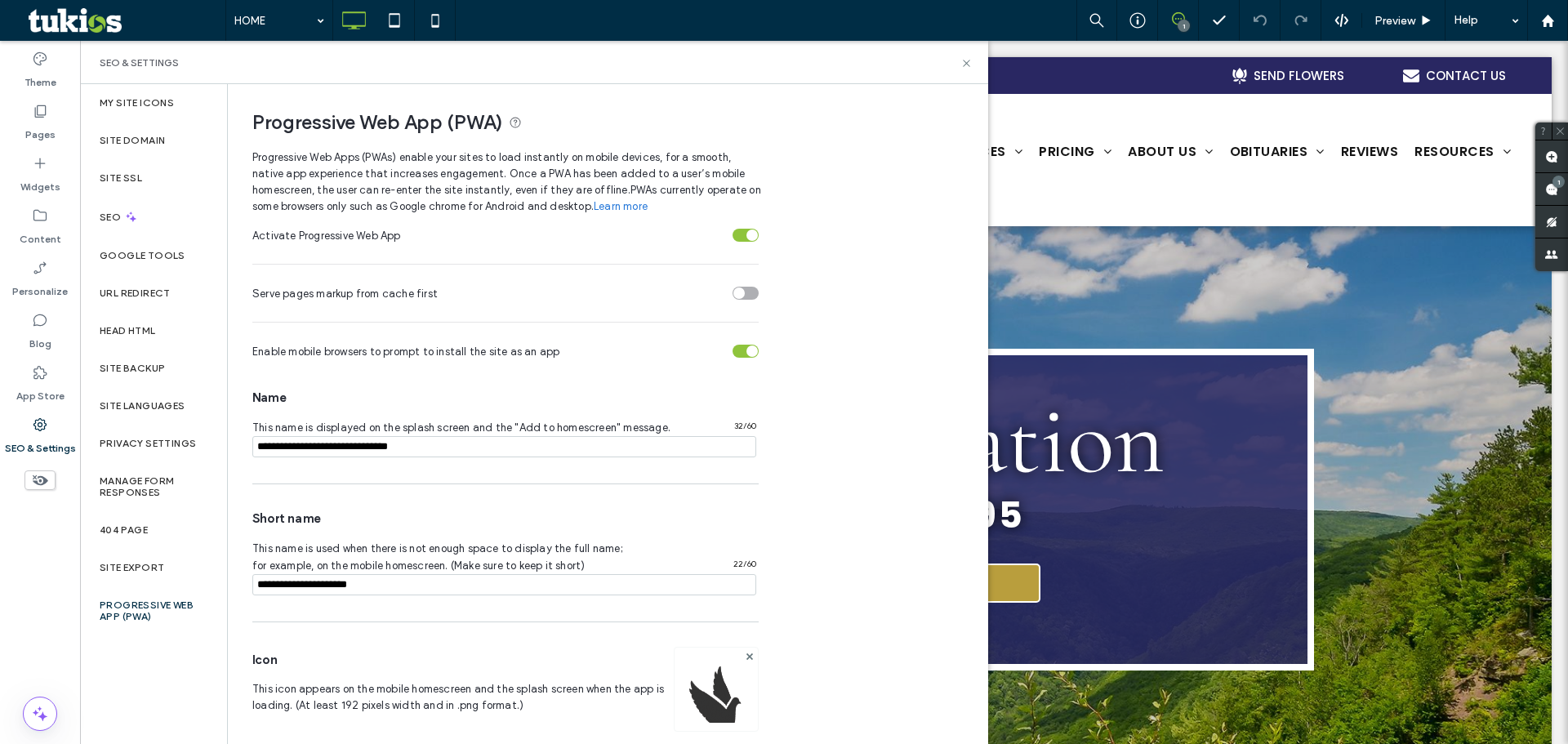
scroll to position [82, 0]
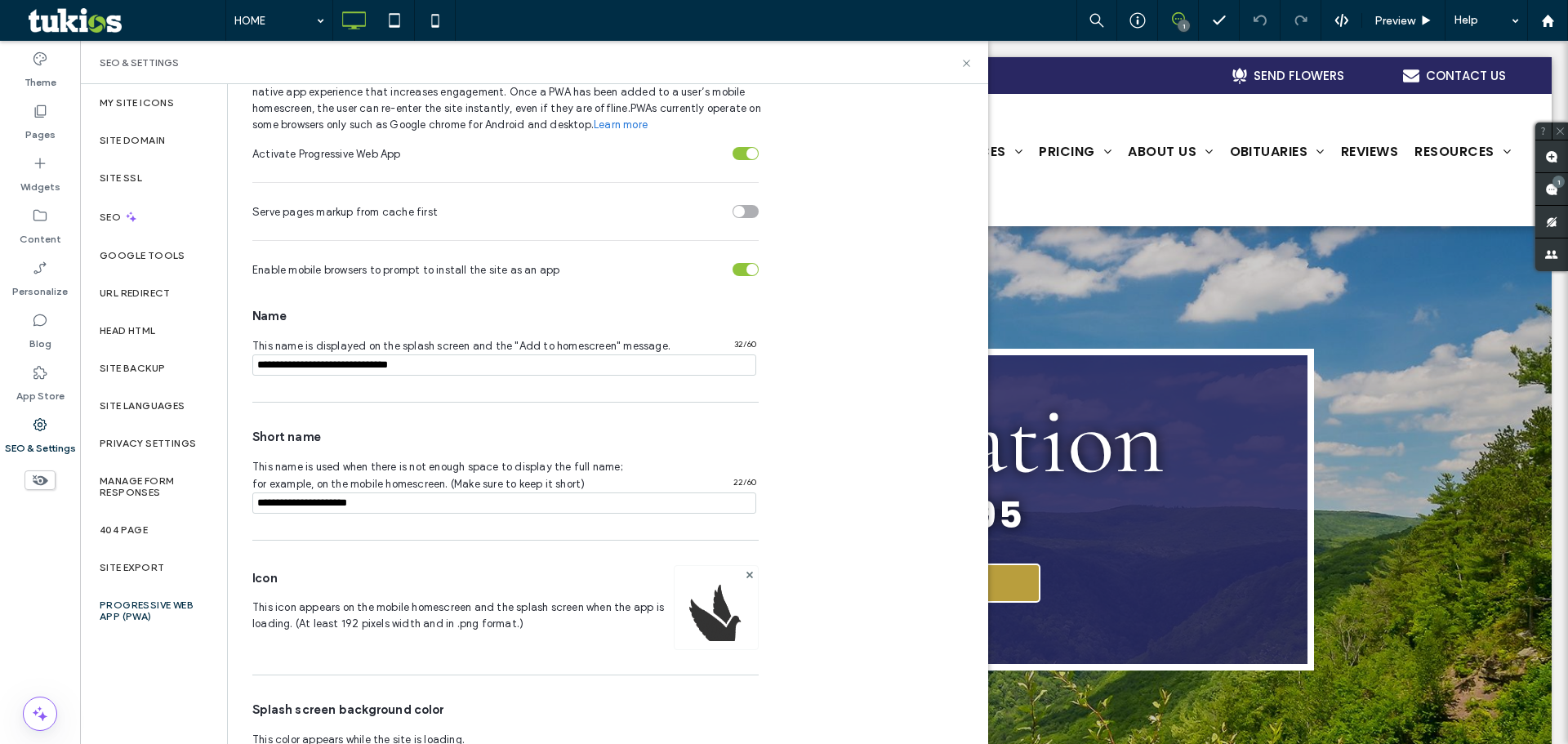
click at [744, 573] on div at bounding box center [749, 574] width 14 height 14
click at [753, 575] on icon at bounding box center [750, 575] width 7 height 7
click at [718, 619] on div "Image" at bounding box center [717, 614] width 33 height 14
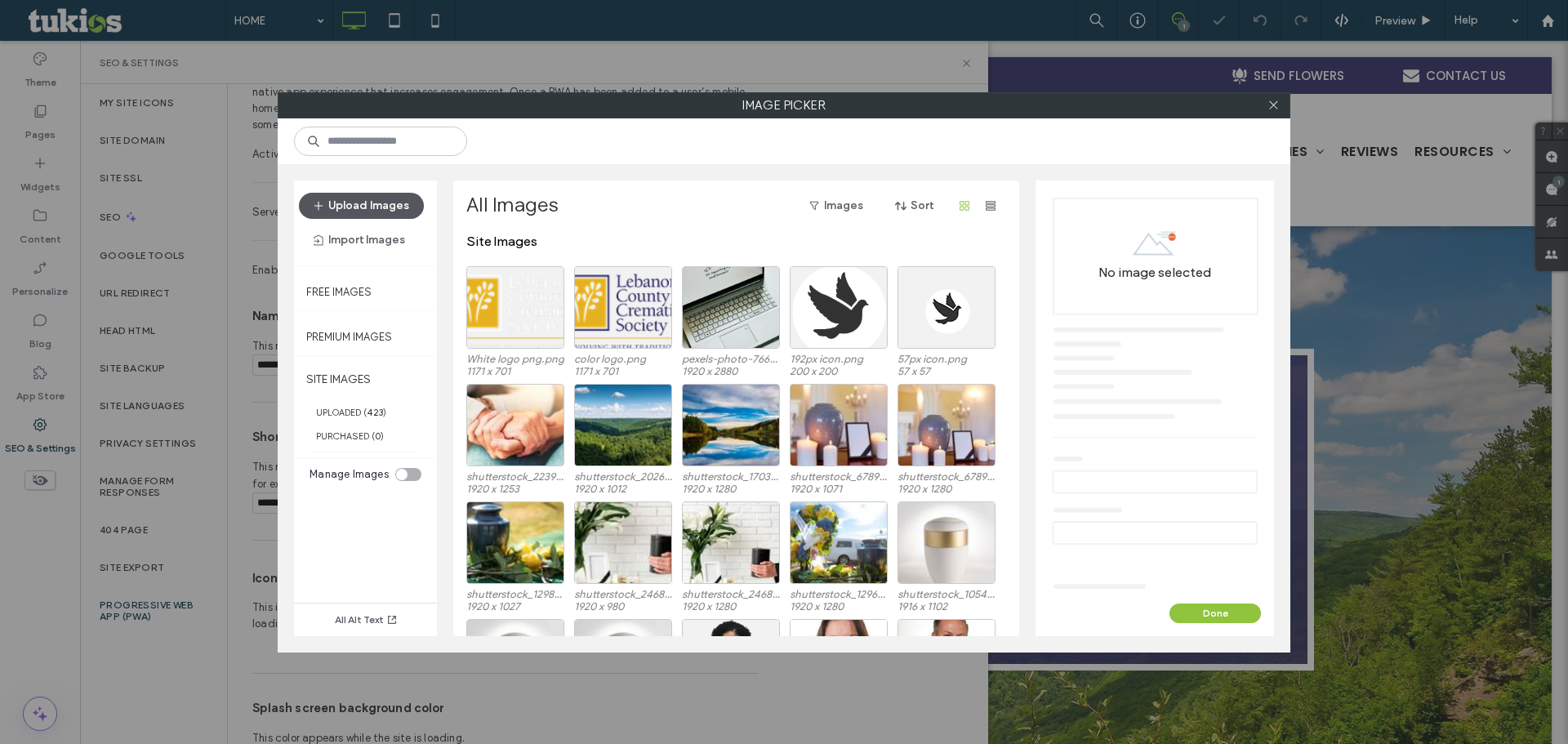
click at [390, 212] on button "Upload Images" at bounding box center [360, 205] width 125 height 26
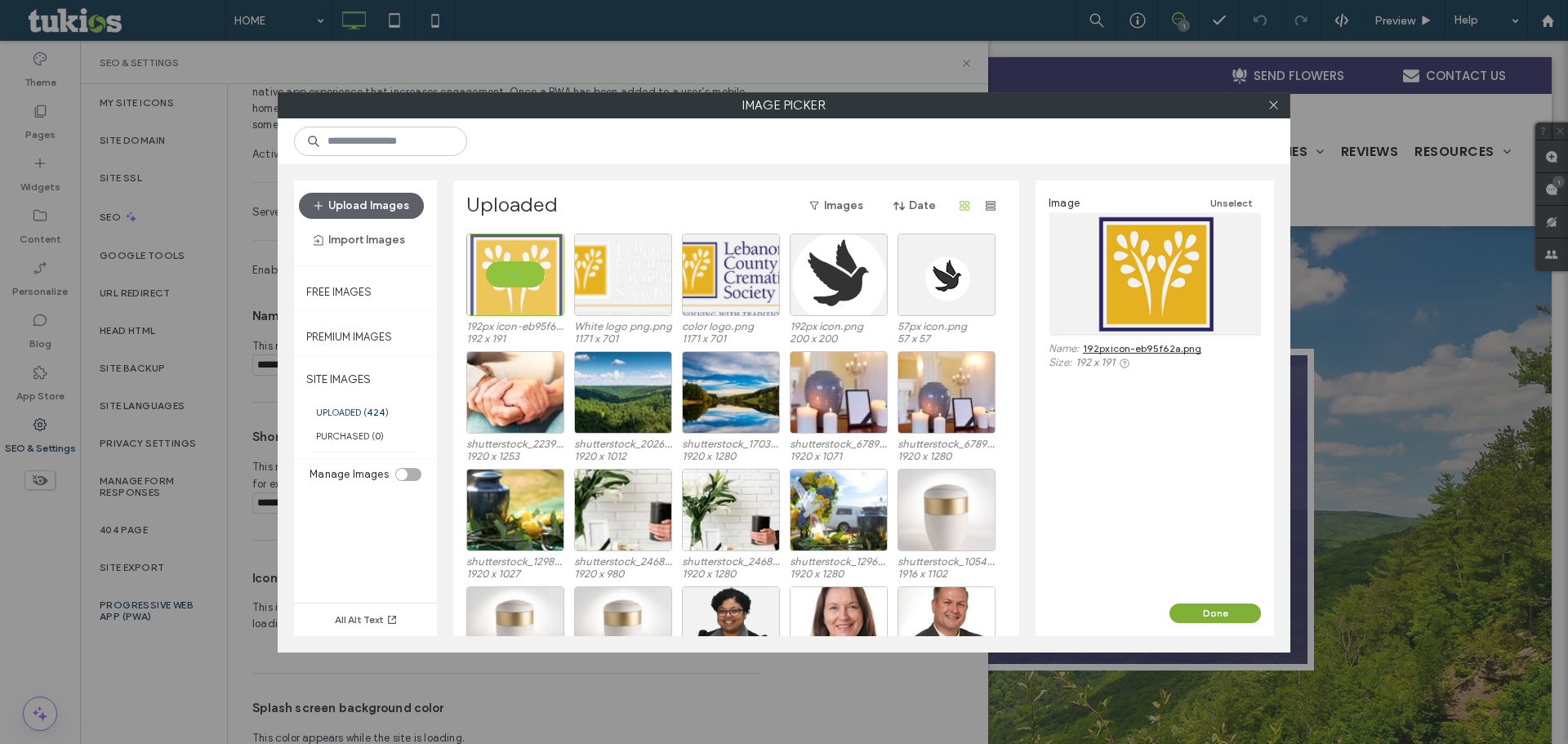
click at [1243, 604] on button "Done" at bounding box center [1215, 613] width 91 height 19
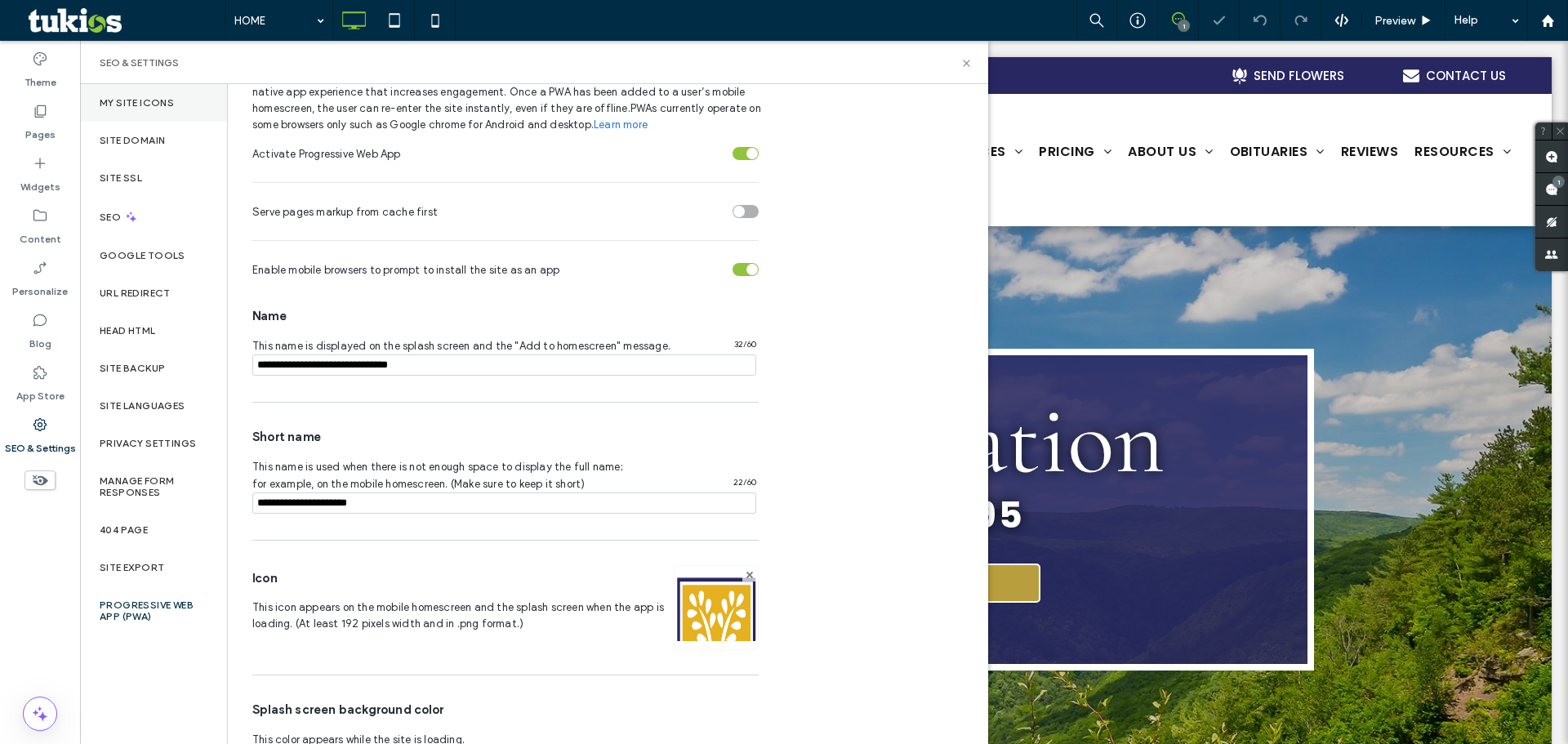
click at [138, 109] on div "My Site Icons" at bounding box center [154, 103] width 147 height 38
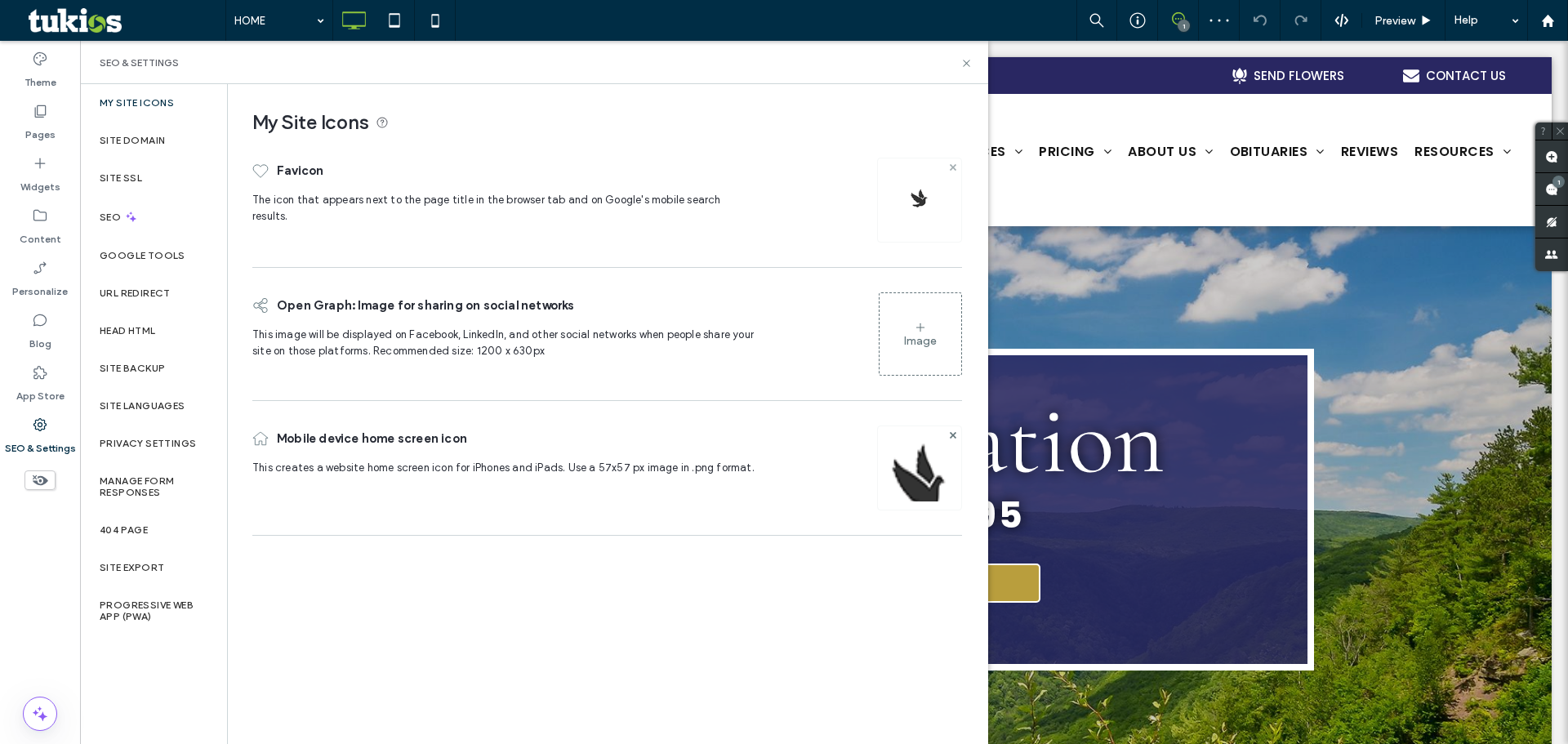
click at [953, 166] on use at bounding box center [953, 166] width 7 height 7
click at [950, 427] on span at bounding box center [953, 433] width 7 height 14
click at [928, 166] on div "Image" at bounding box center [921, 199] width 82 height 79
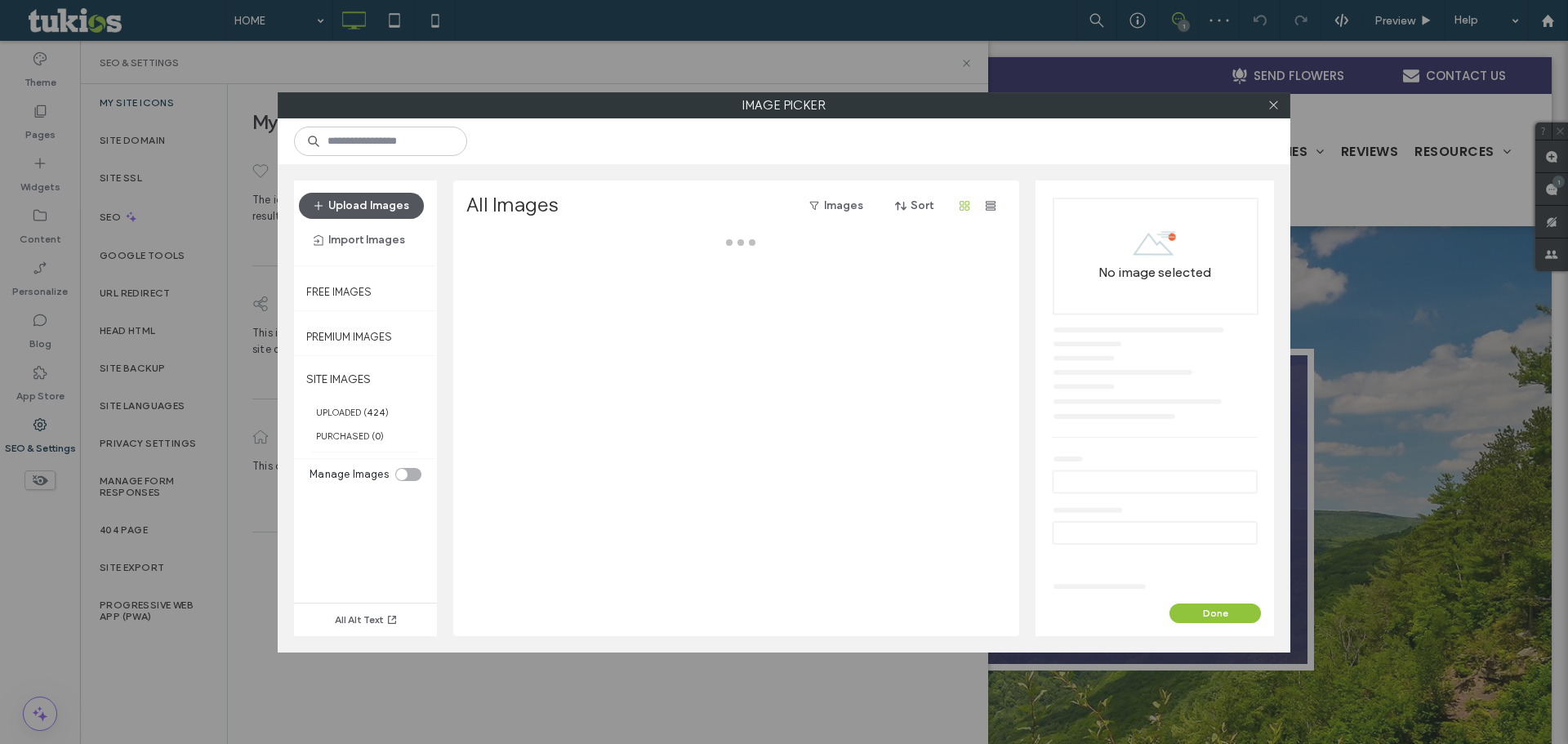
click at [329, 196] on span "button" at bounding box center [320, 205] width 17 height 24
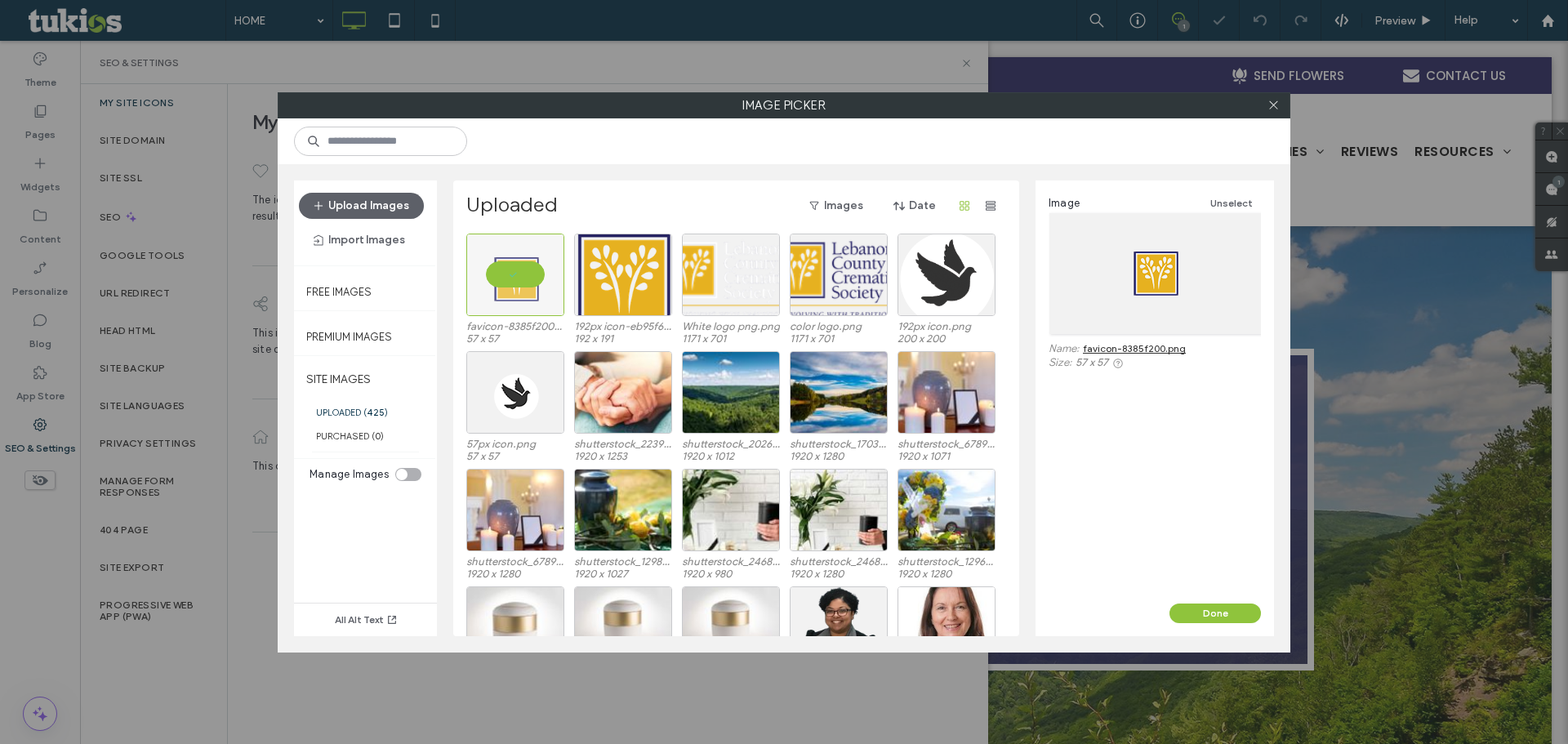
click at [1223, 602] on div "Image Unselect Name: favicon-8385f200.png Size: 57 x 57" at bounding box center [1154, 392] width 238 height 423
click at [1279, 607] on div "Upload Images Import Images Free Images Premium Images SITE IMAGES UPLOADED ( 4…" at bounding box center [784, 408] width 1013 height 488
click at [1136, 607] on div "Done" at bounding box center [1154, 613] width 238 height 19
click at [1182, 611] on button "Done" at bounding box center [1215, 613] width 91 height 19
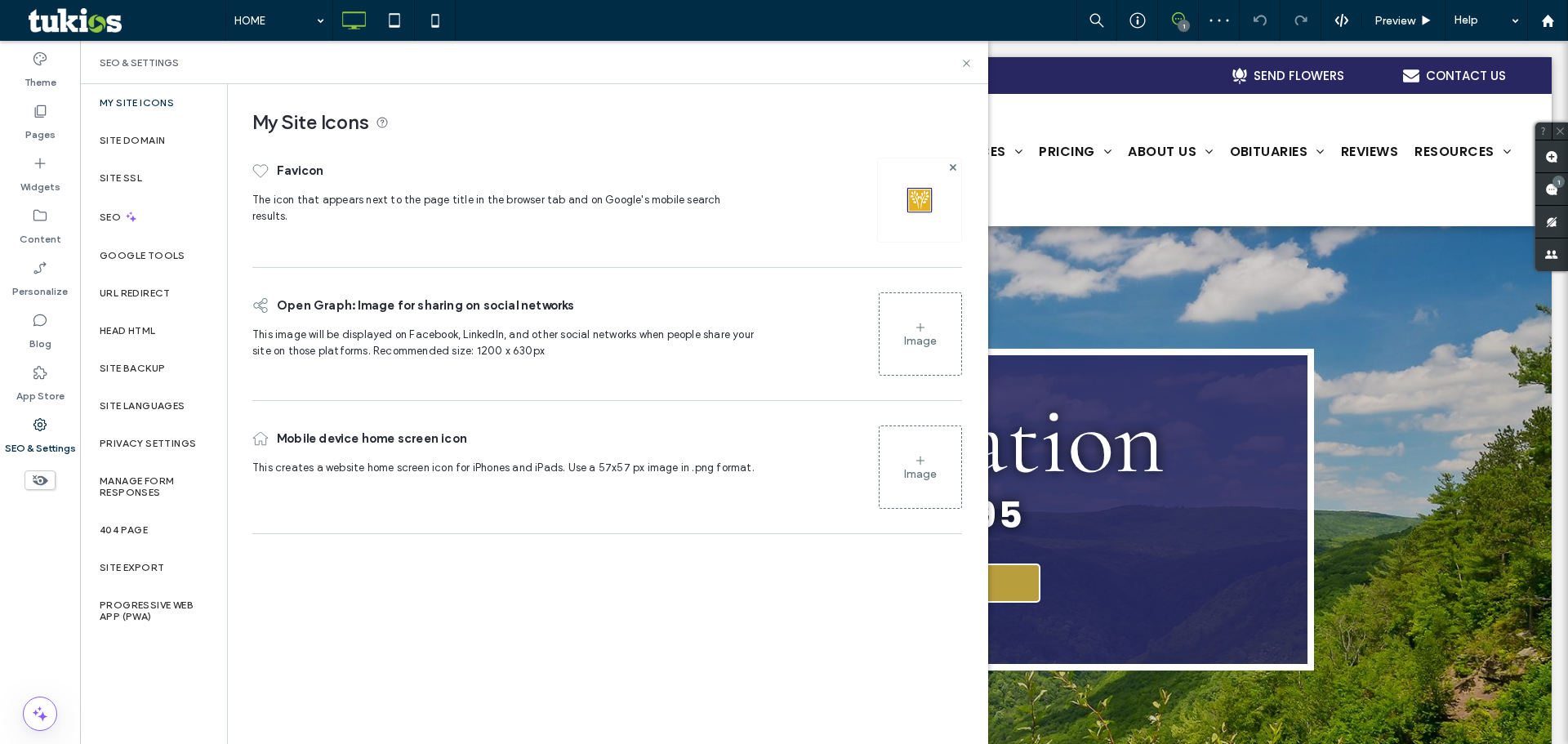
click at [869, 481] on div "Mobile device home screen icon This creates a website home screen icon for iPho…" at bounding box center [607, 466] width 710 height 99
click at [897, 465] on div "Image" at bounding box center [921, 467] width 82 height 79
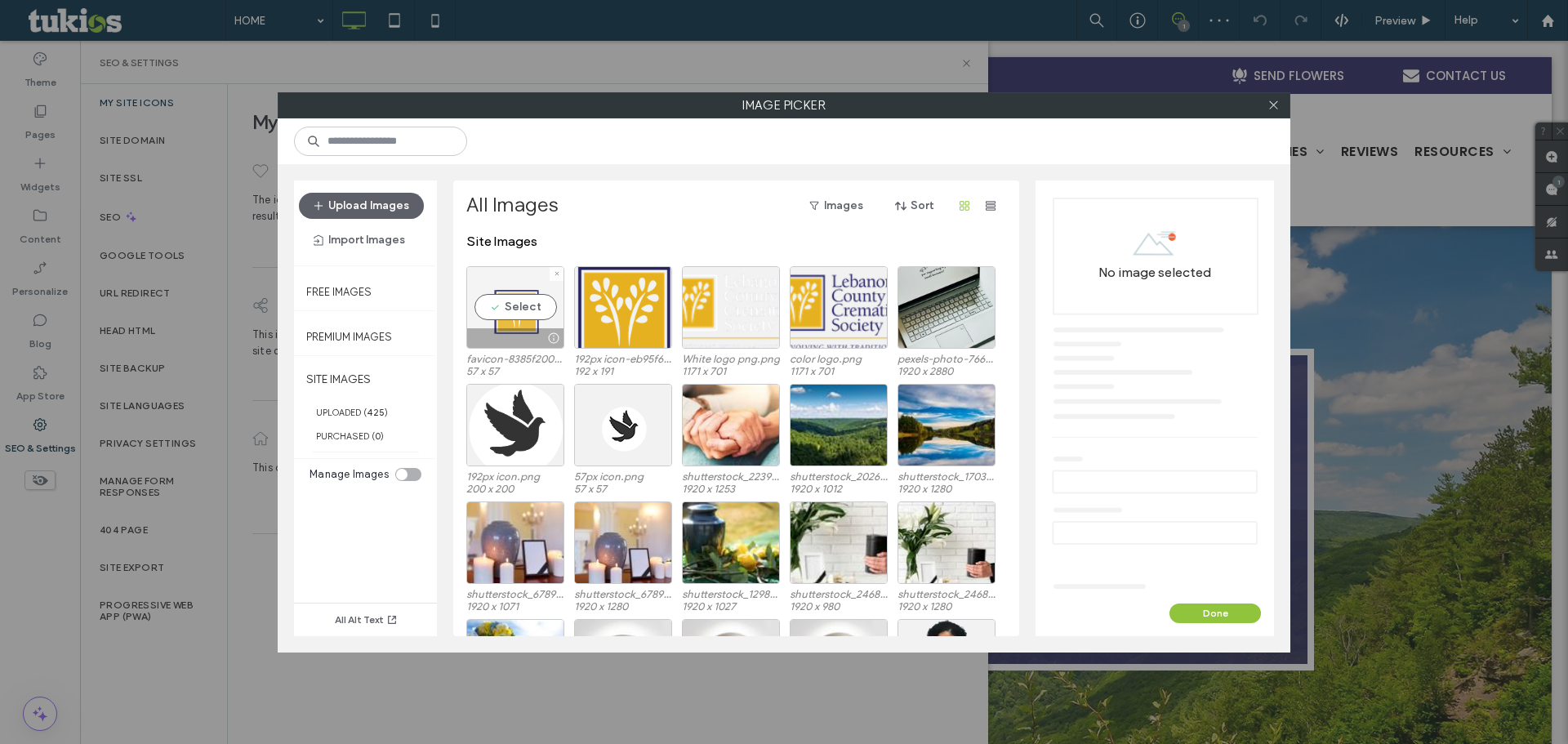
click at [515, 292] on div "Select" at bounding box center [515, 307] width 98 height 83
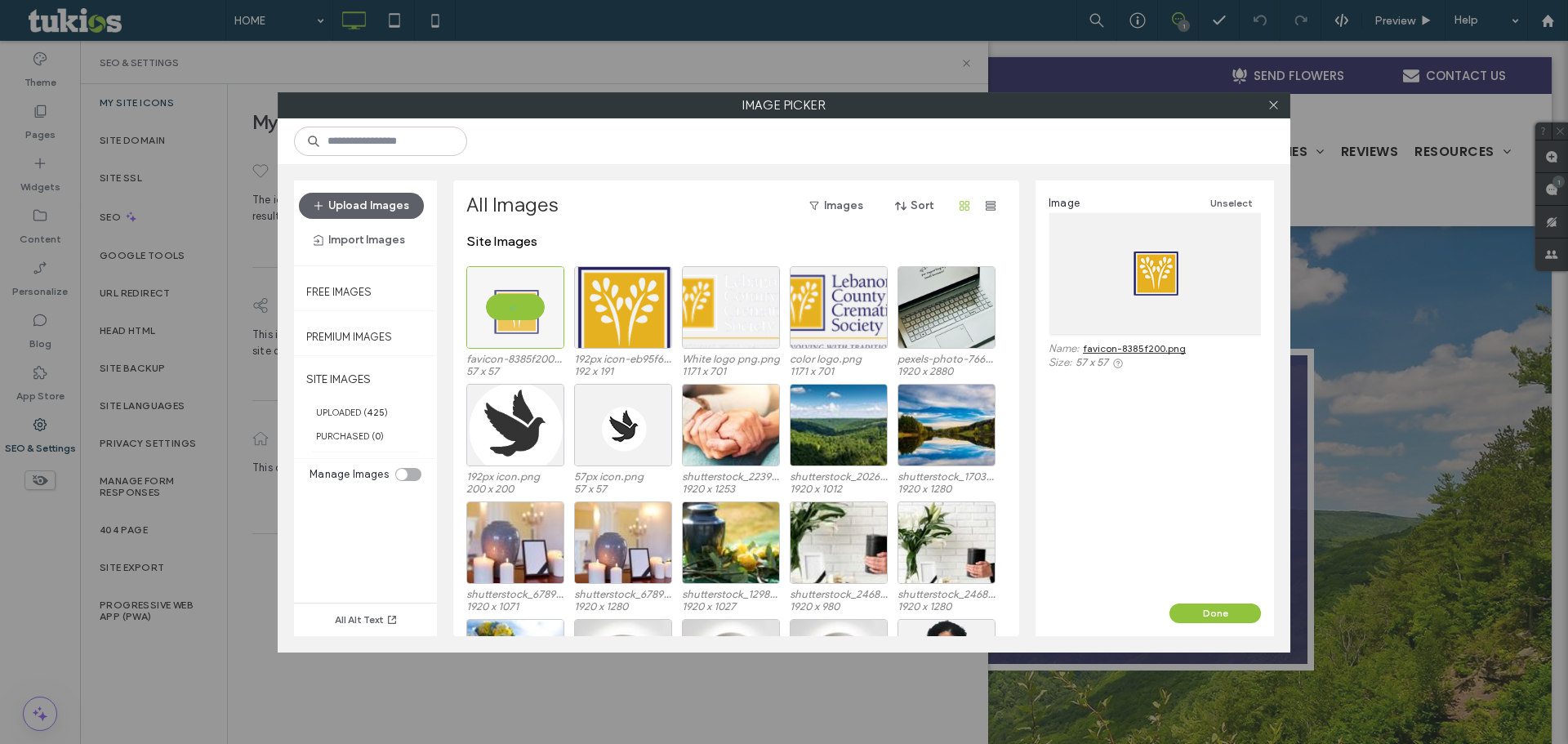
click at [1245, 624] on div "Done" at bounding box center [1154, 619] width 238 height 33
drag, startPoint x: 1248, startPoint y: 615, endPoint x: 1170, endPoint y: 575, distance: 87.7
click at [1248, 615] on button "Done" at bounding box center [1215, 613] width 91 height 19
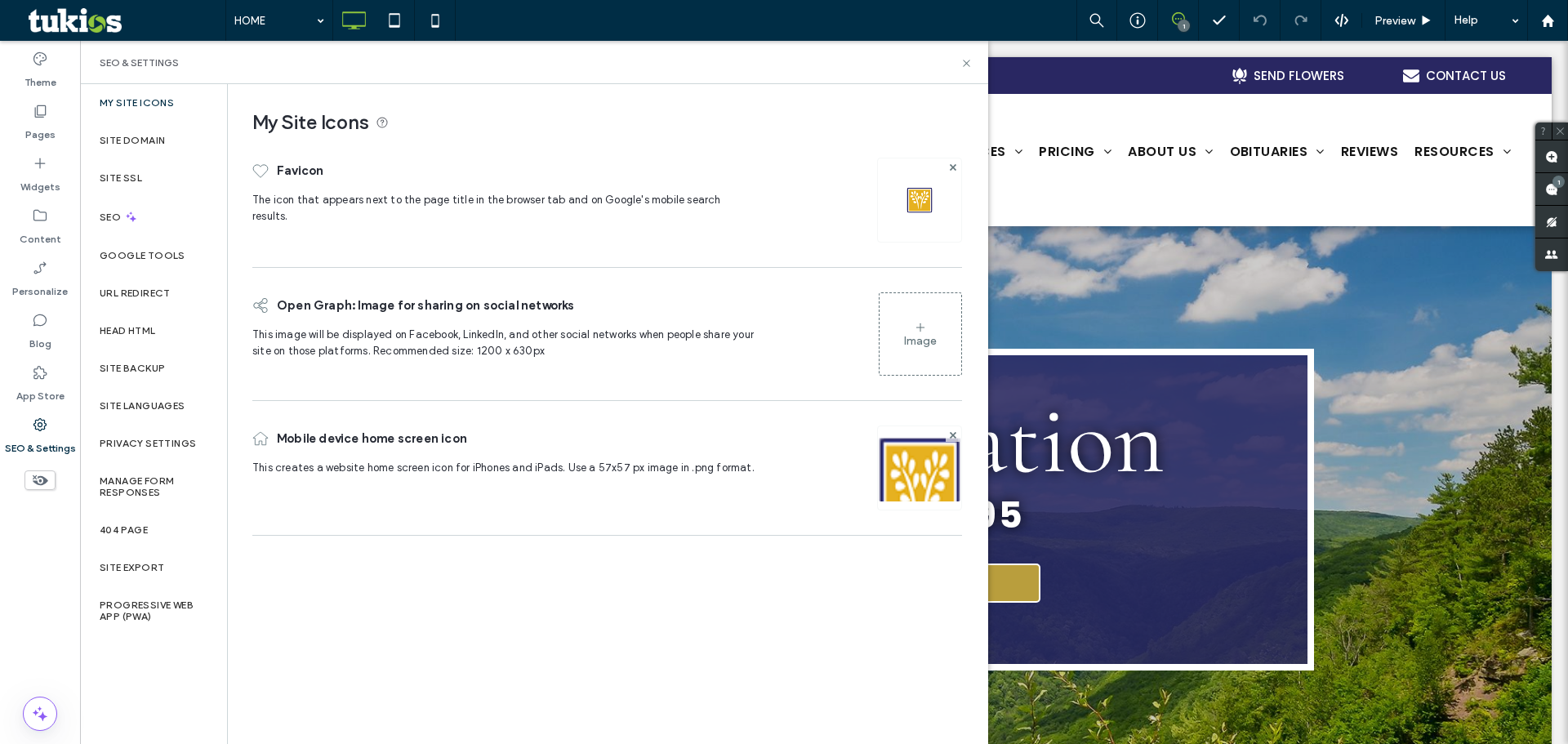
click at [917, 332] on icon at bounding box center [921, 328] width 13 height 13
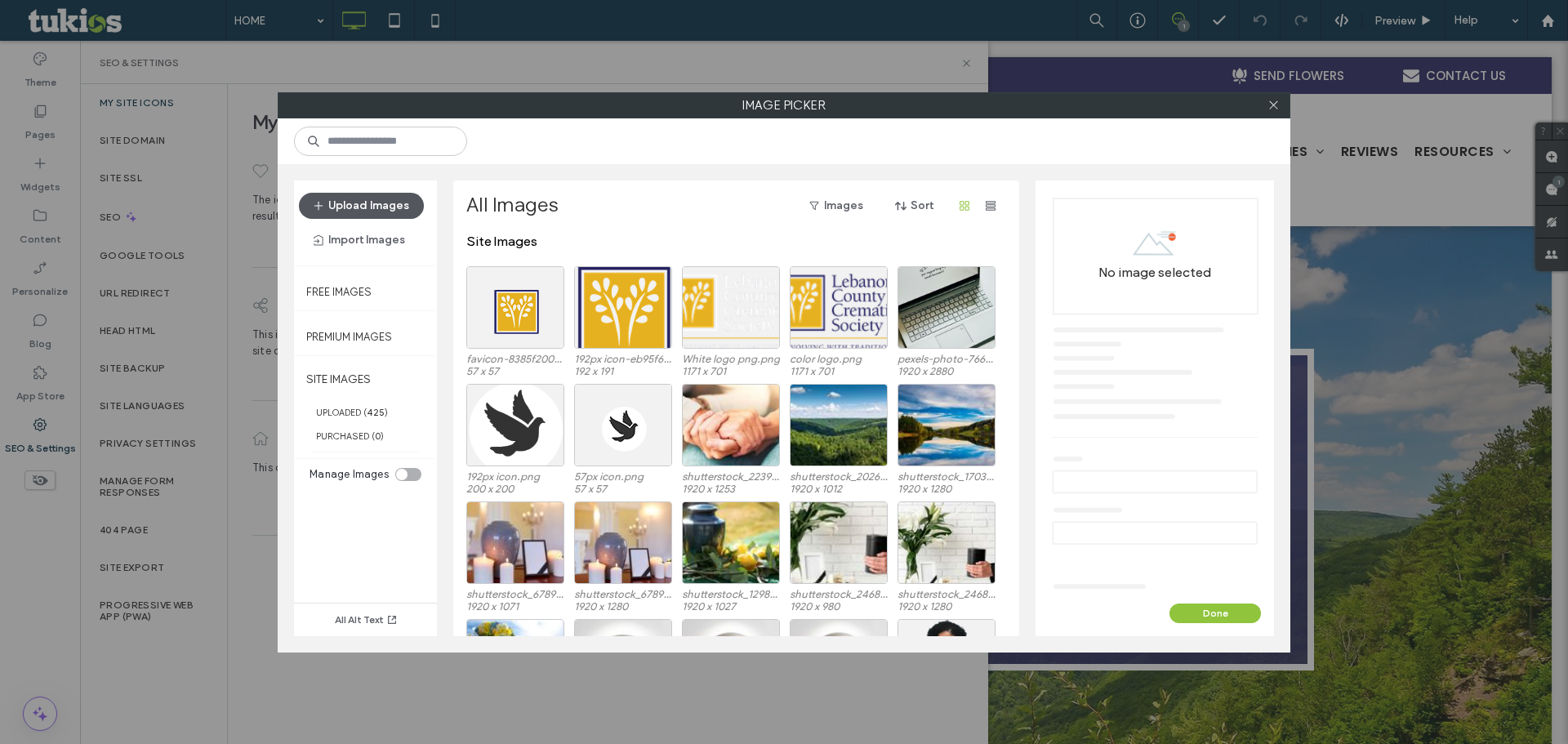
click at [390, 211] on button "Upload Images" at bounding box center [360, 205] width 125 height 26
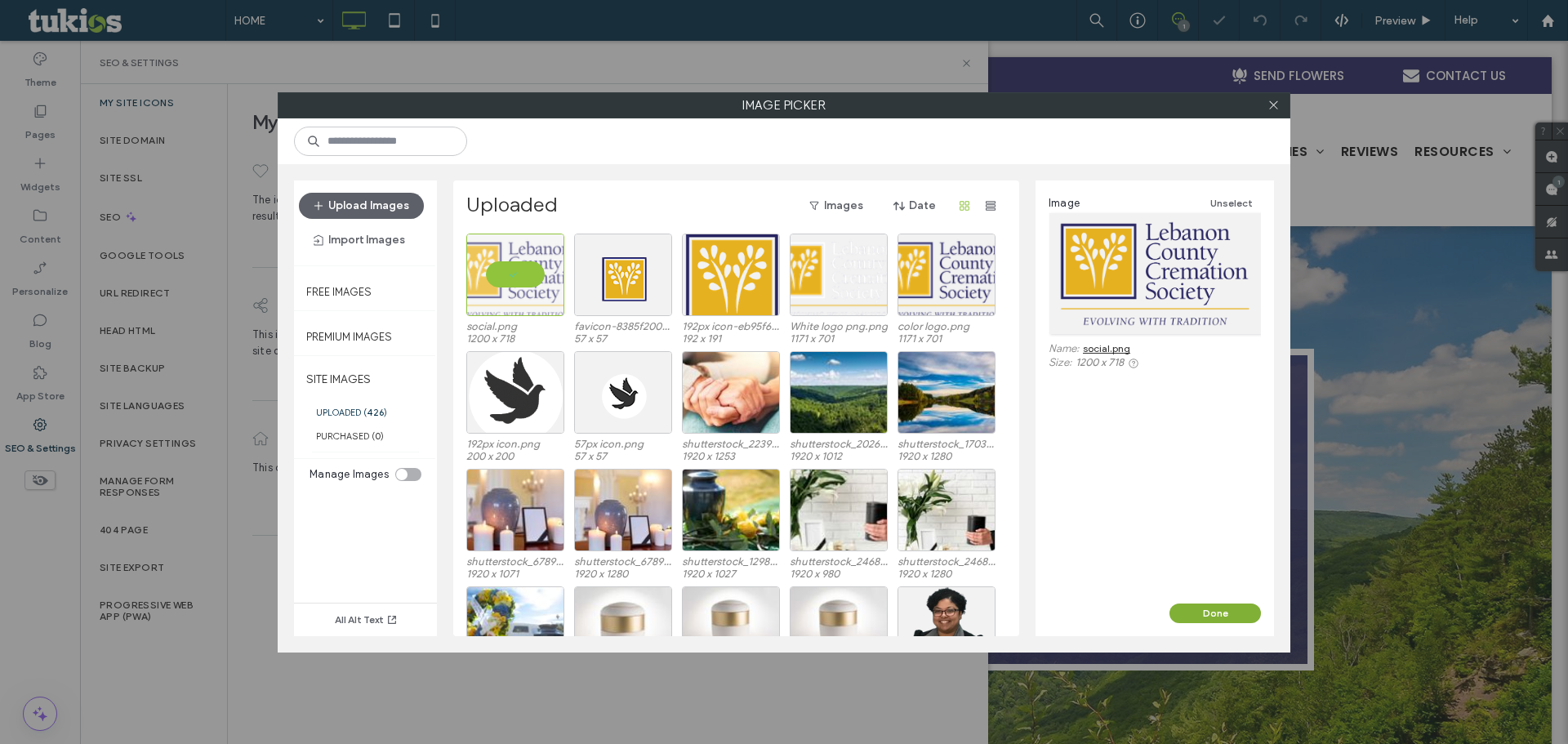
click at [1218, 615] on button "Done" at bounding box center [1215, 613] width 91 height 19
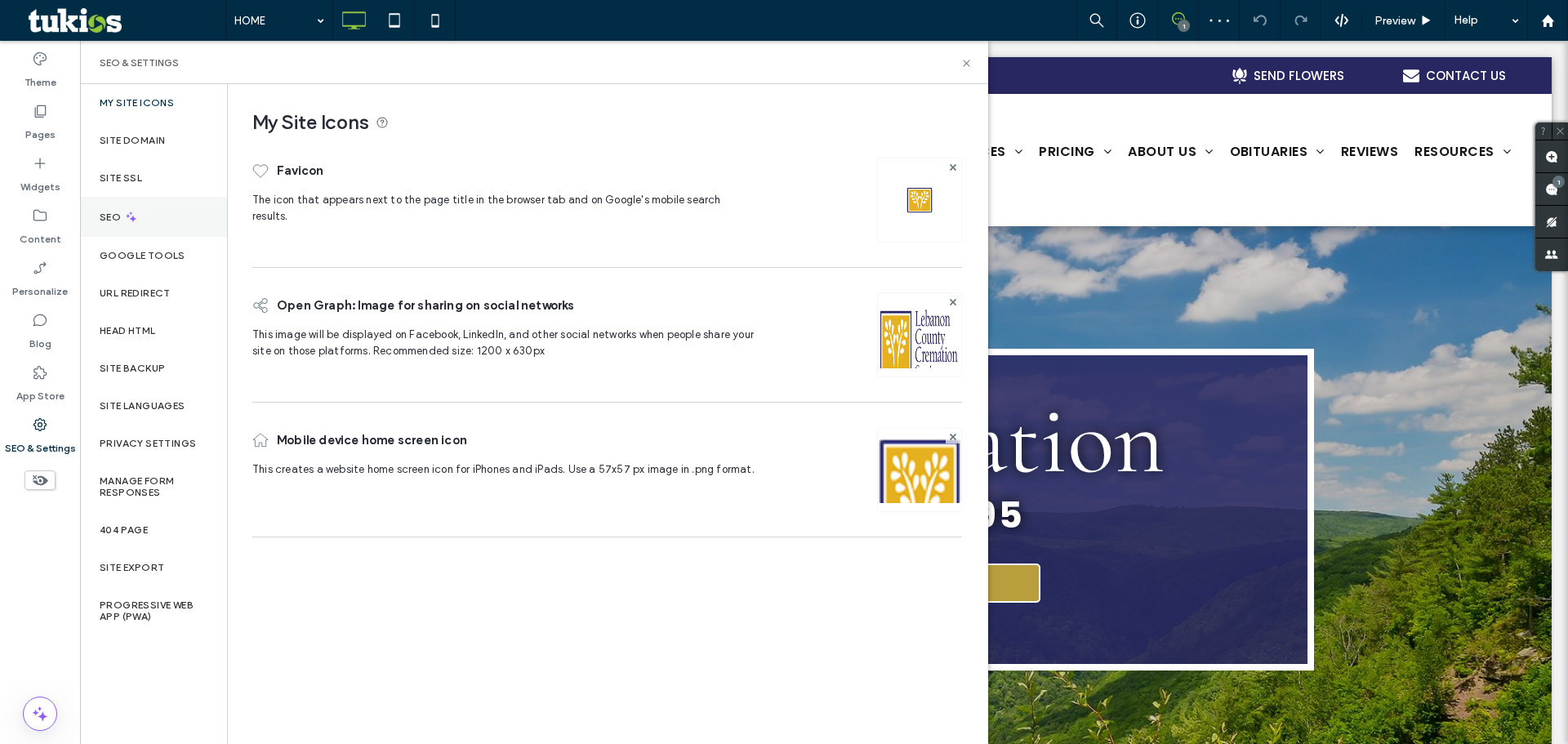
click at [169, 213] on div "SEO" at bounding box center [154, 217] width 147 height 40
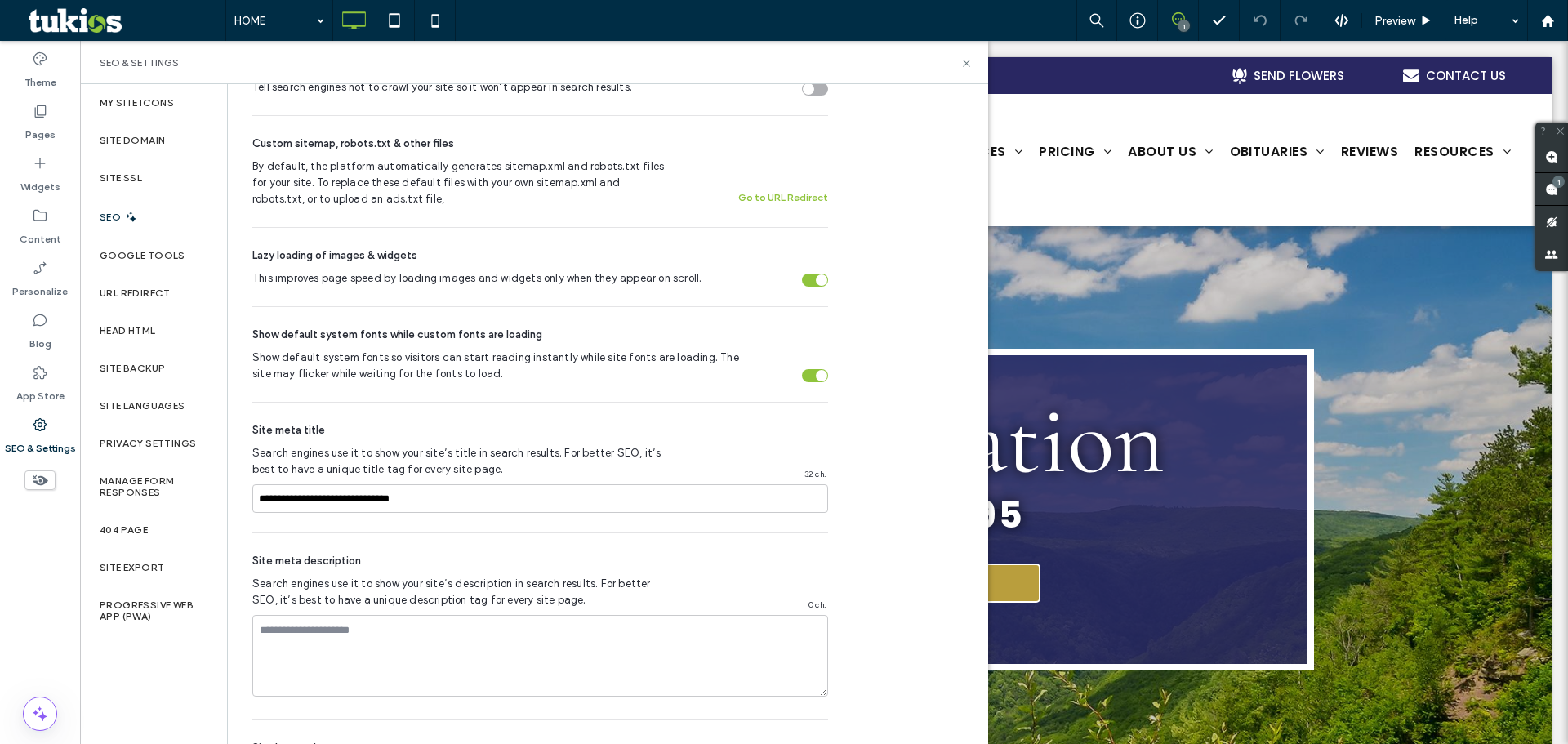
scroll to position [450, 0]
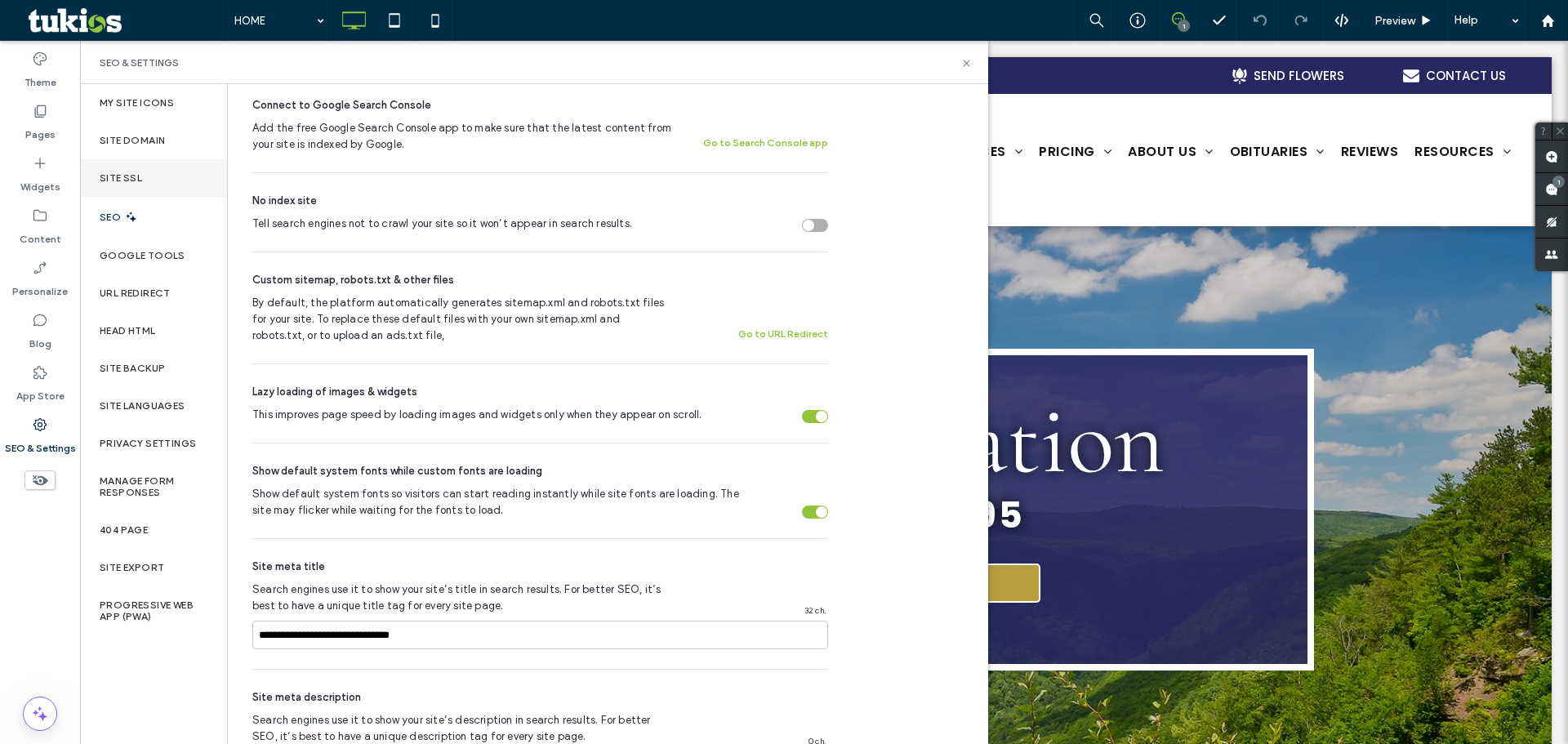
click at [156, 181] on div "Site SSL" at bounding box center [154, 177] width 147 height 38
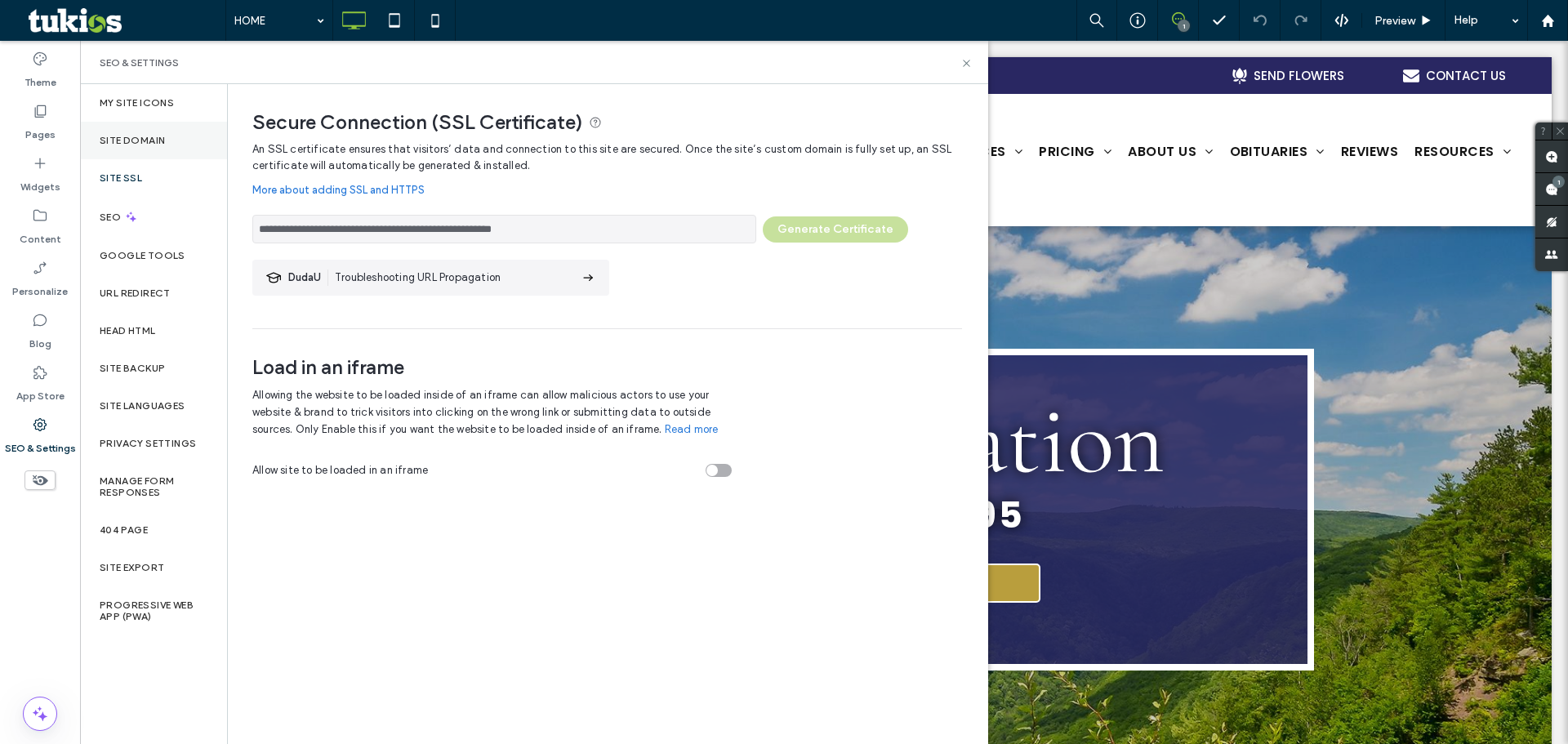
click at [151, 140] on label "Site Domain" at bounding box center [132, 140] width 65 height 12
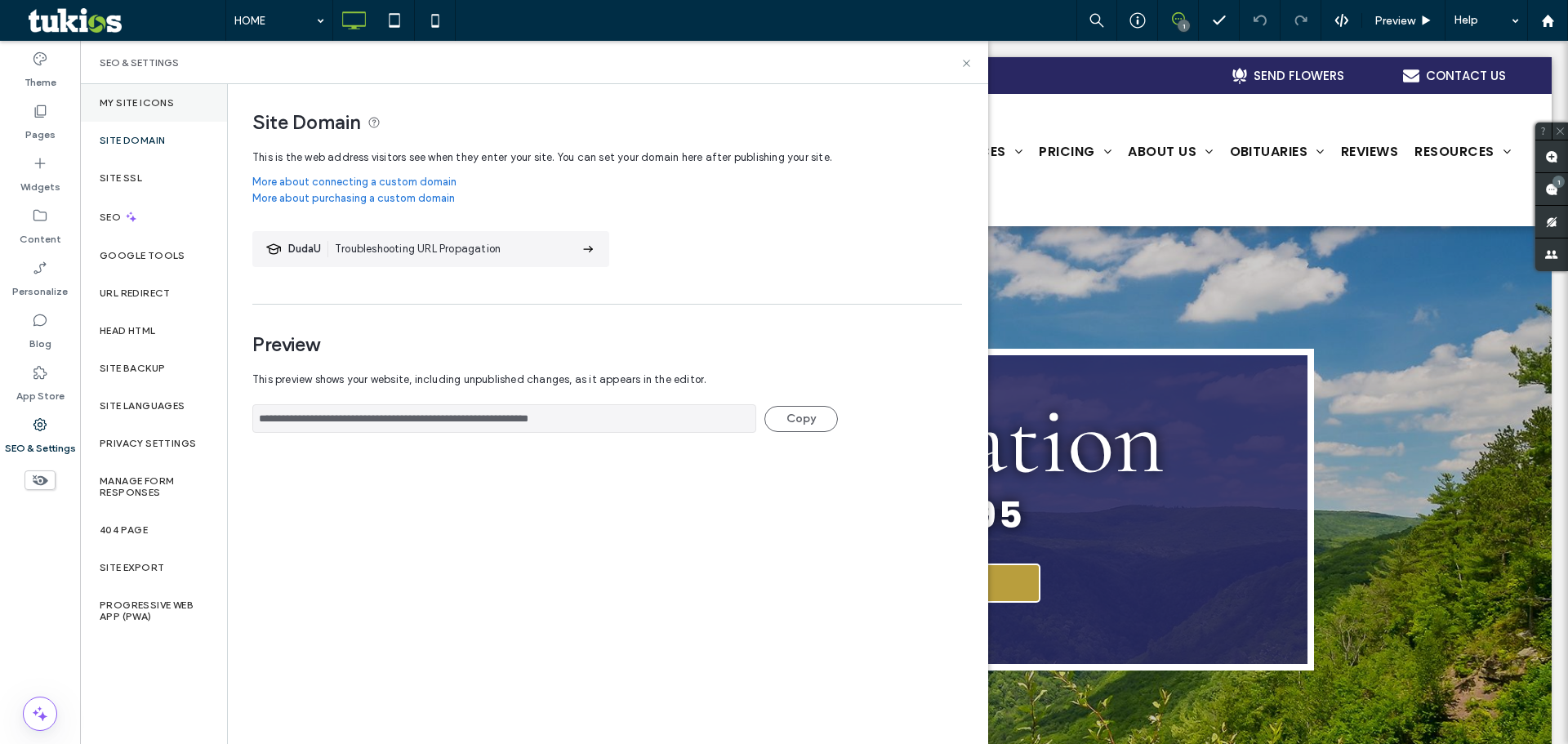
click at [166, 104] on label "My Site Icons" at bounding box center [136, 103] width 74 height 12
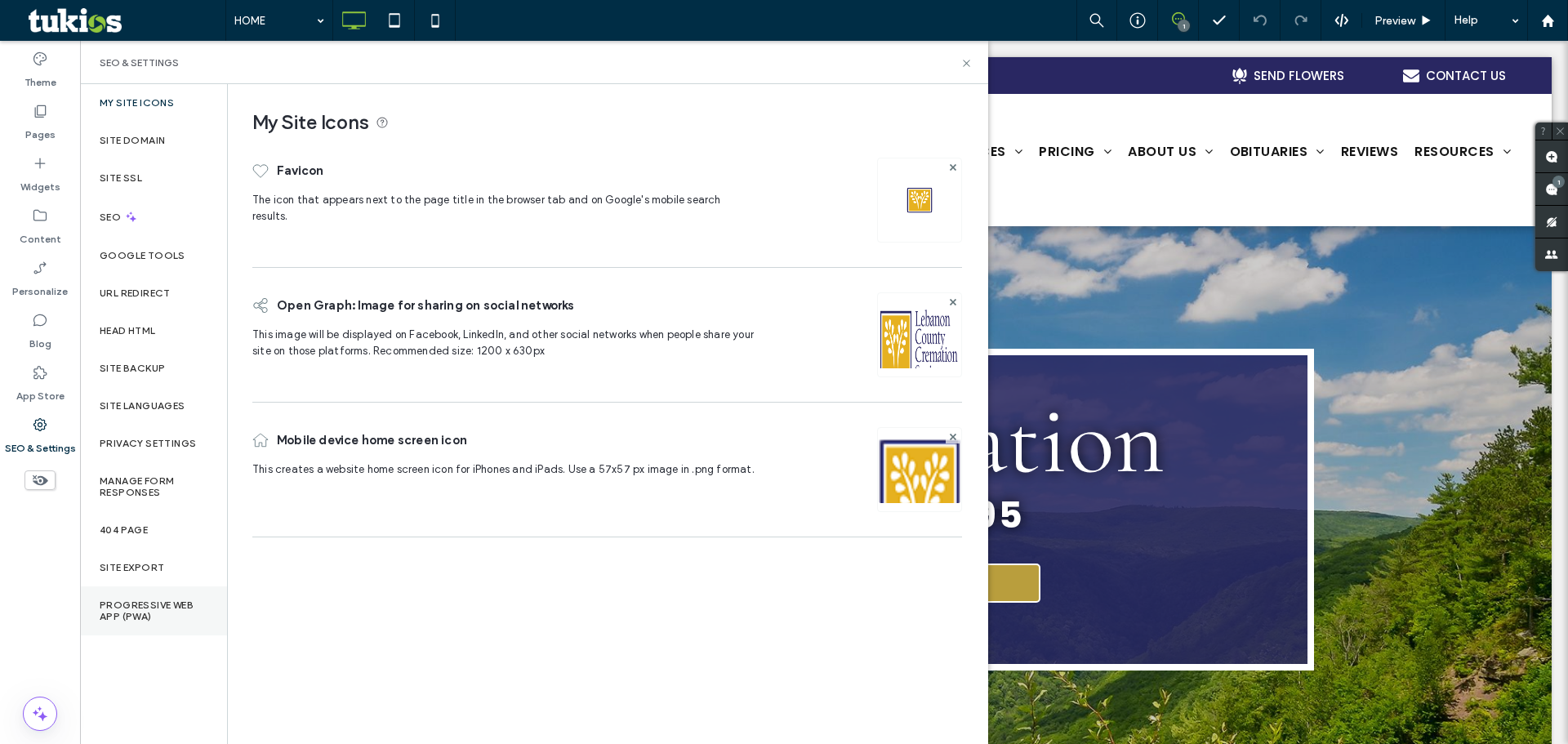
click at [186, 596] on div "Progressive Web App (PWA)" at bounding box center [154, 610] width 147 height 49
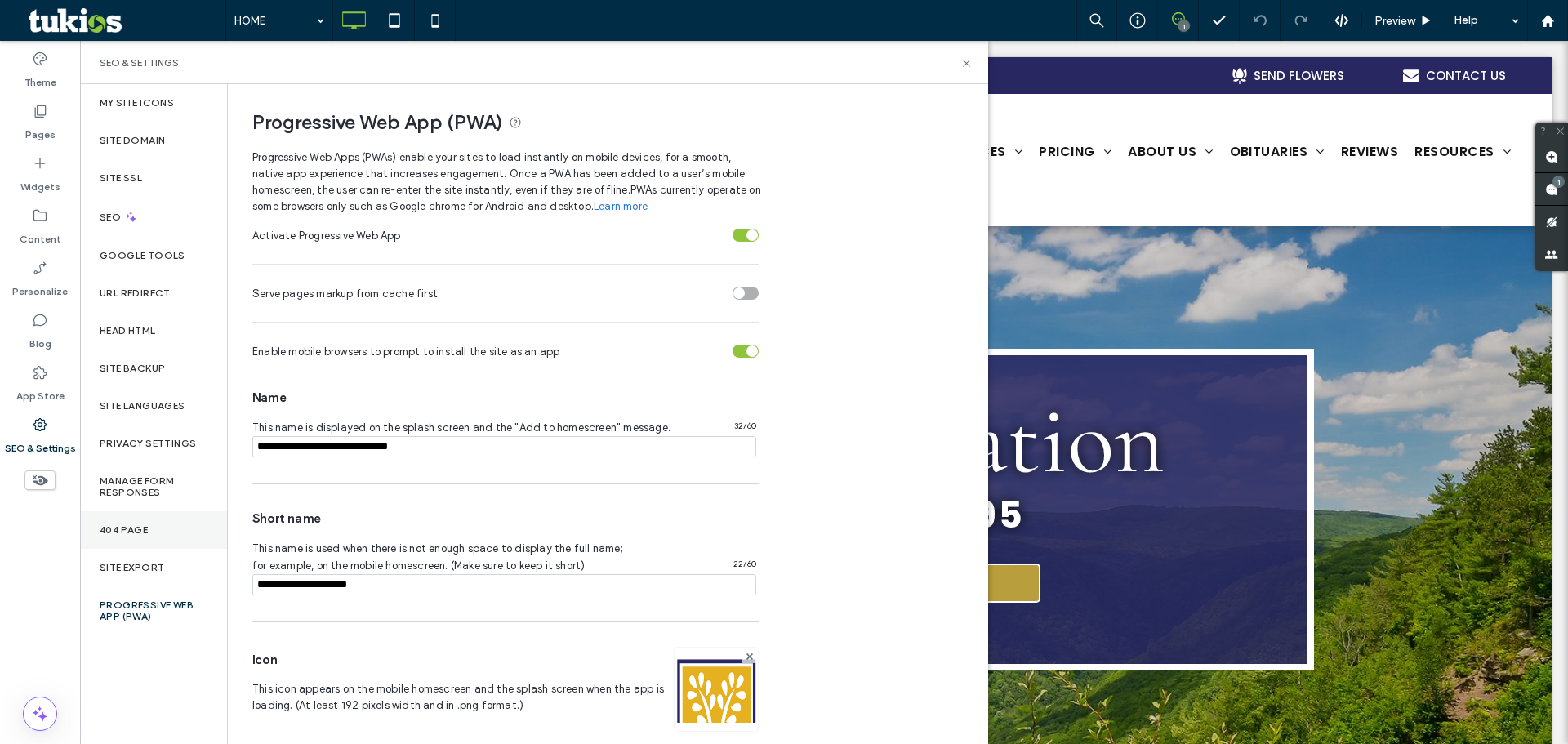
click at [130, 526] on label "404 Page" at bounding box center [124, 530] width 49 height 12
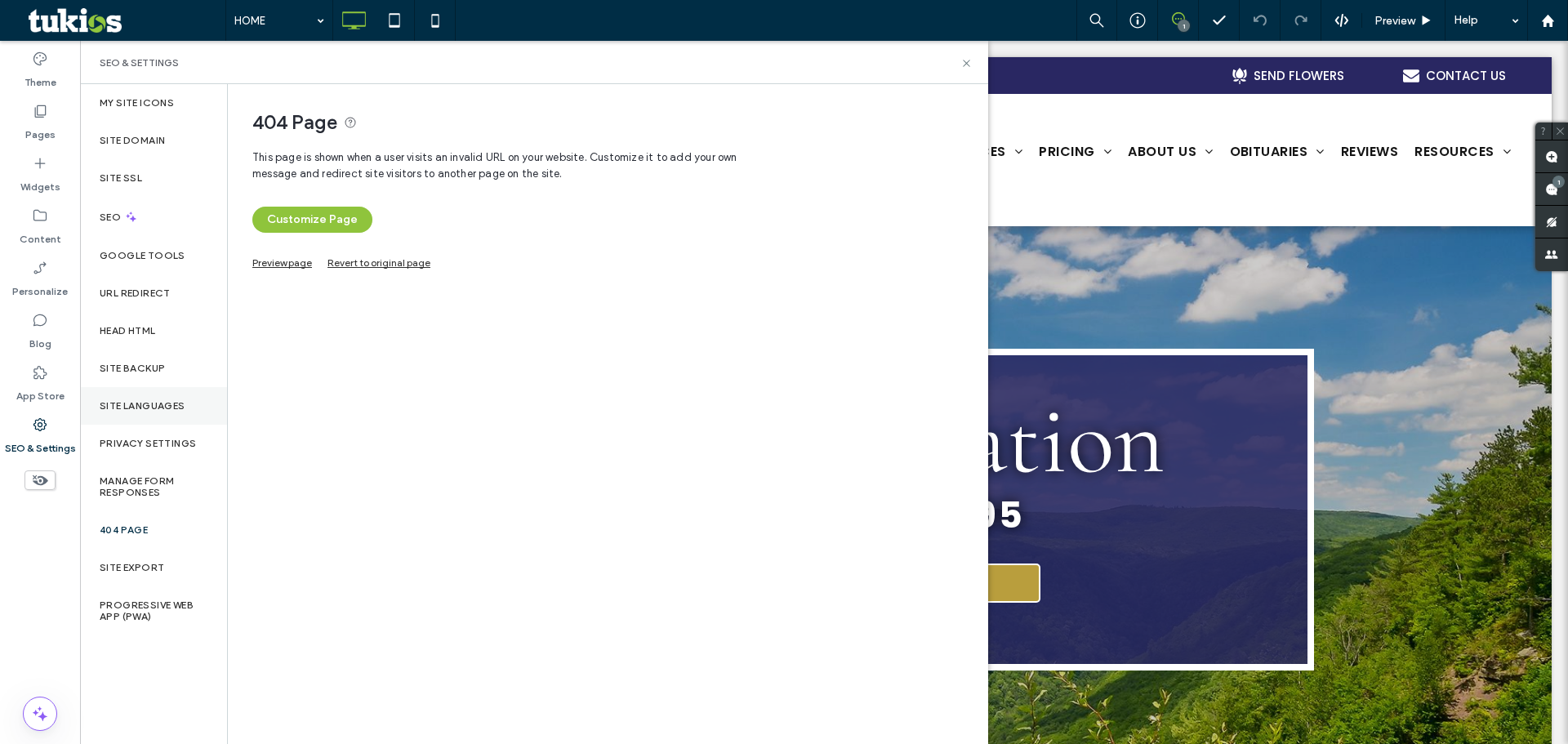
click at [111, 401] on label "Site Languages" at bounding box center [142, 406] width 86 height 12
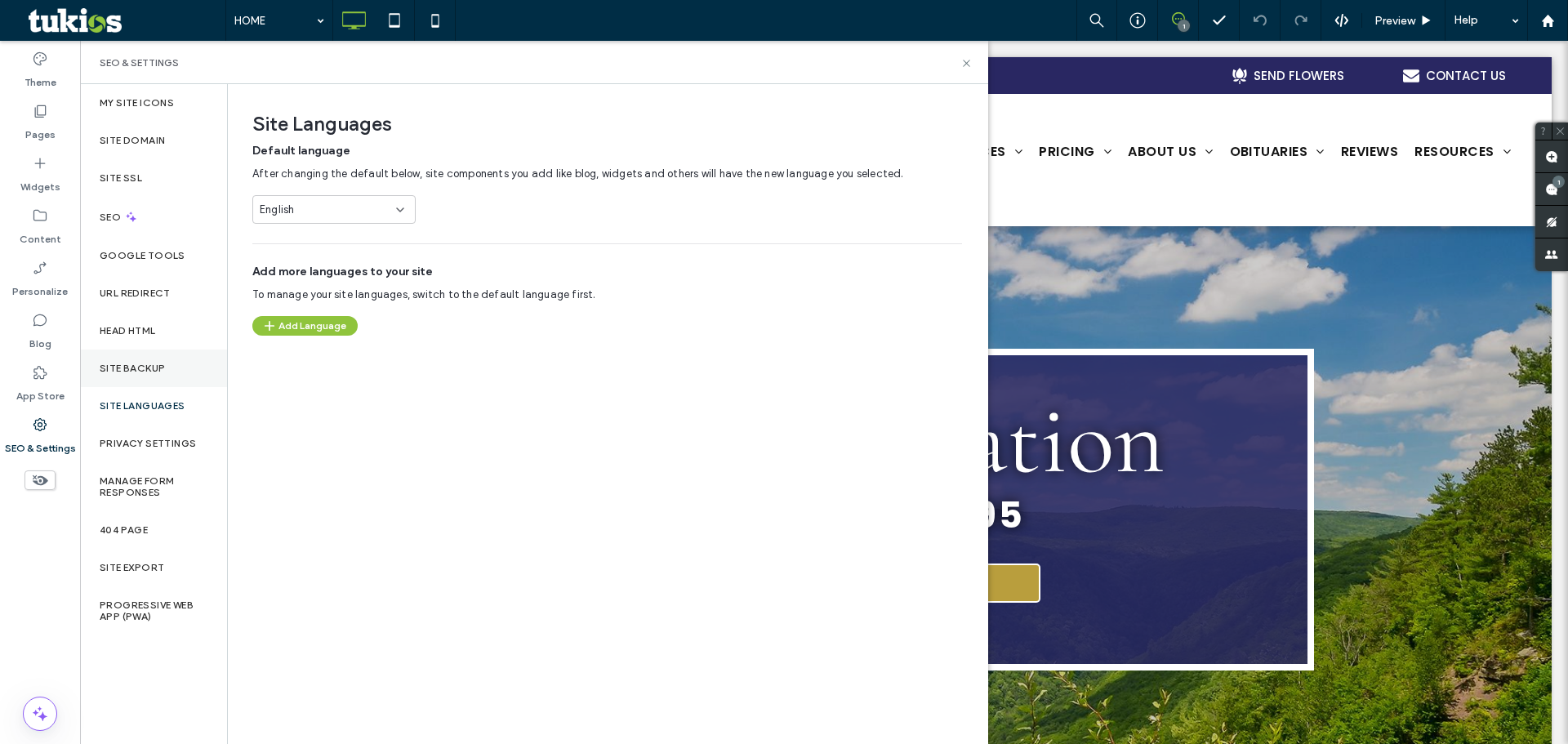
click at [100, 375] on div "Site Backup" at bounding box center [154, 368] width 147 height 38
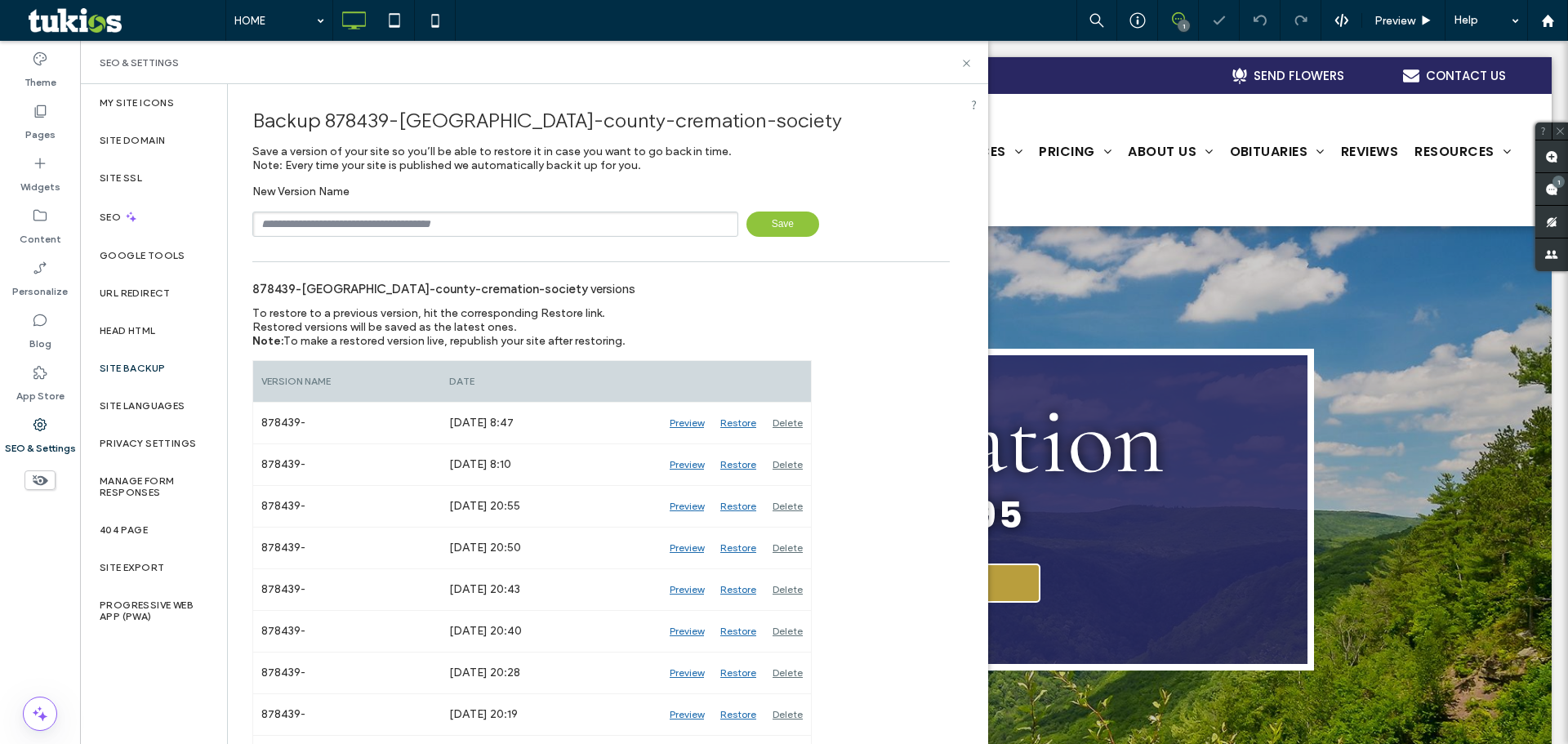
click at [785, 219] on span "Save" at bounding box center [783, 224] width 73 height 25
click at [774, 206] on div "New Version Name Save" at bounding box center [601, 211] width 697 height 53
click at [518, 218] on input "text" at bounding box center [495, 224] width 486 height 25
type input "**"
click at [141, 336] on div "Head HTML" at bounding box center [154, 330] width 147 height 38
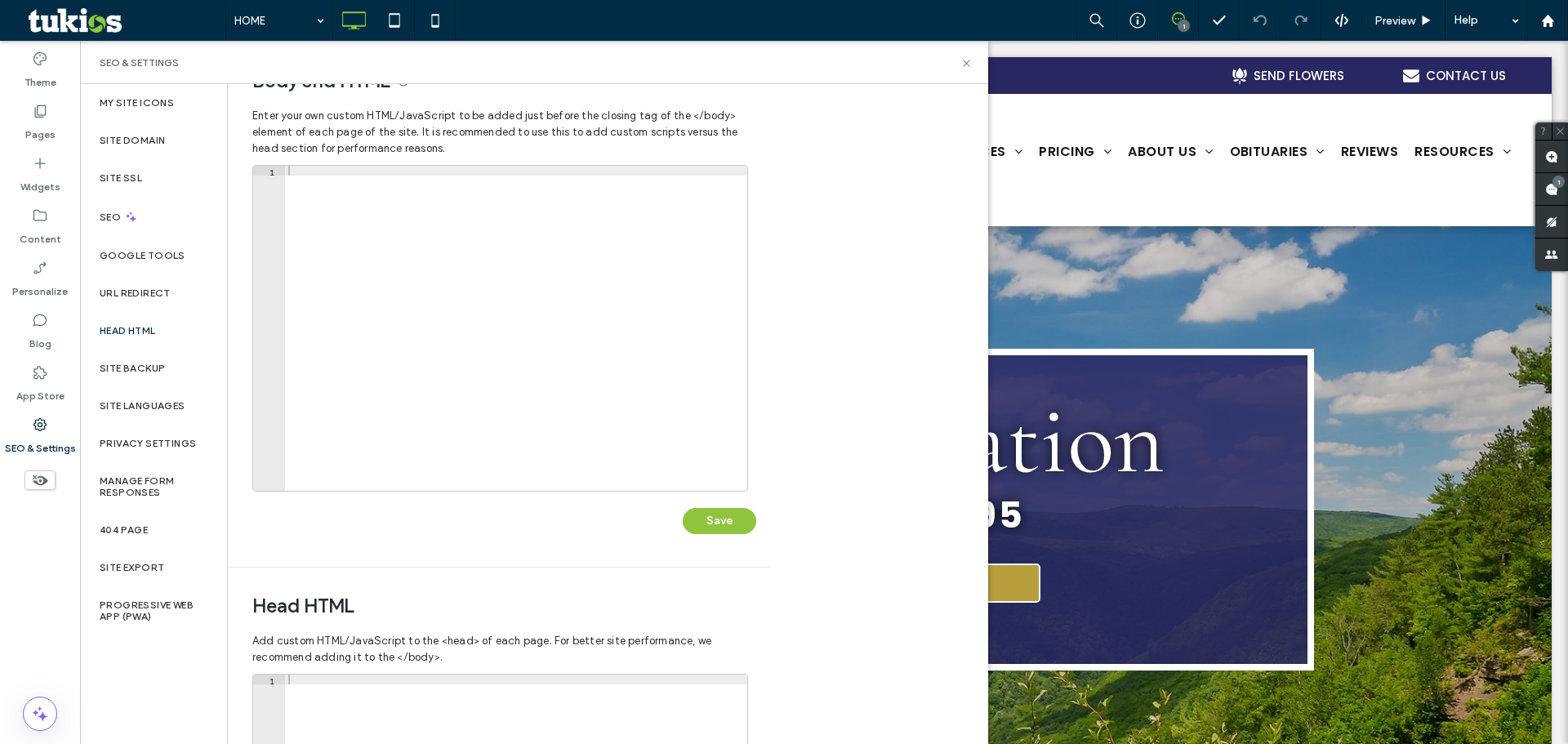
scroll to position [0, 0]
